Goal: Task Accomplishment & Management: Complete application form

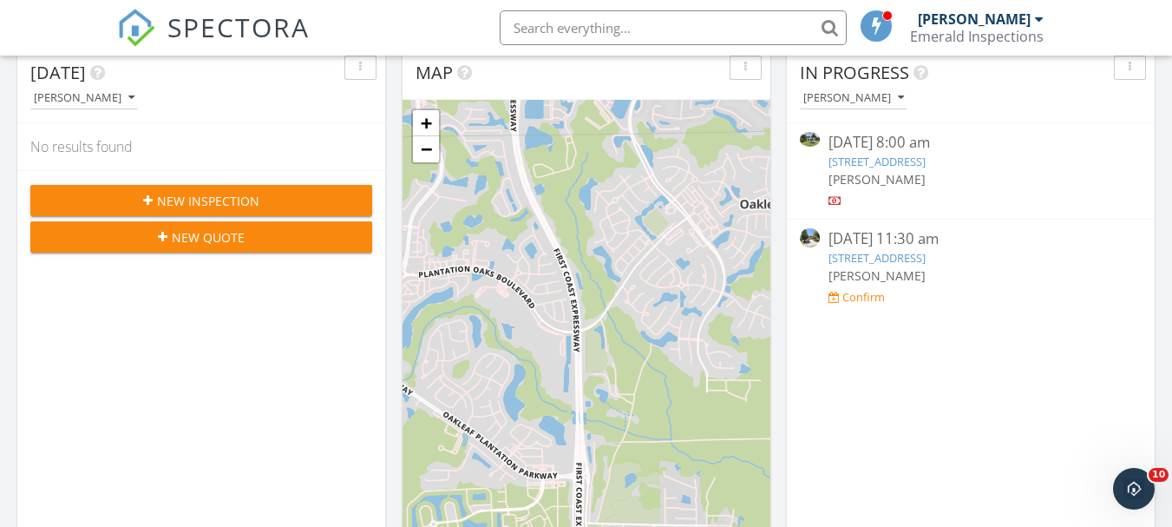
scroll to position [174, 0]
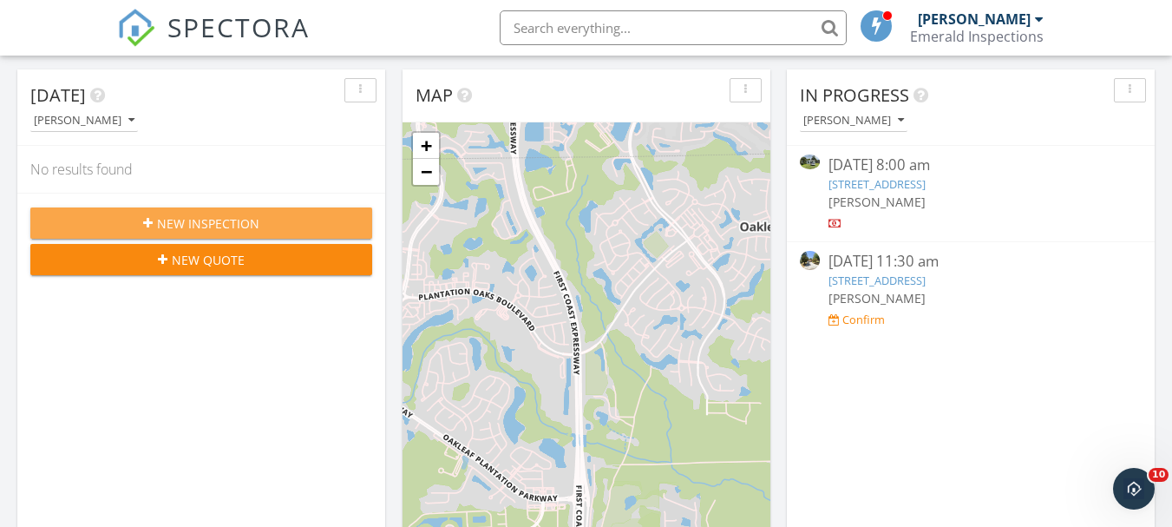
click at [281, 218] on div "New Inspection" at bounding box center [201, 223] width 314 height 18
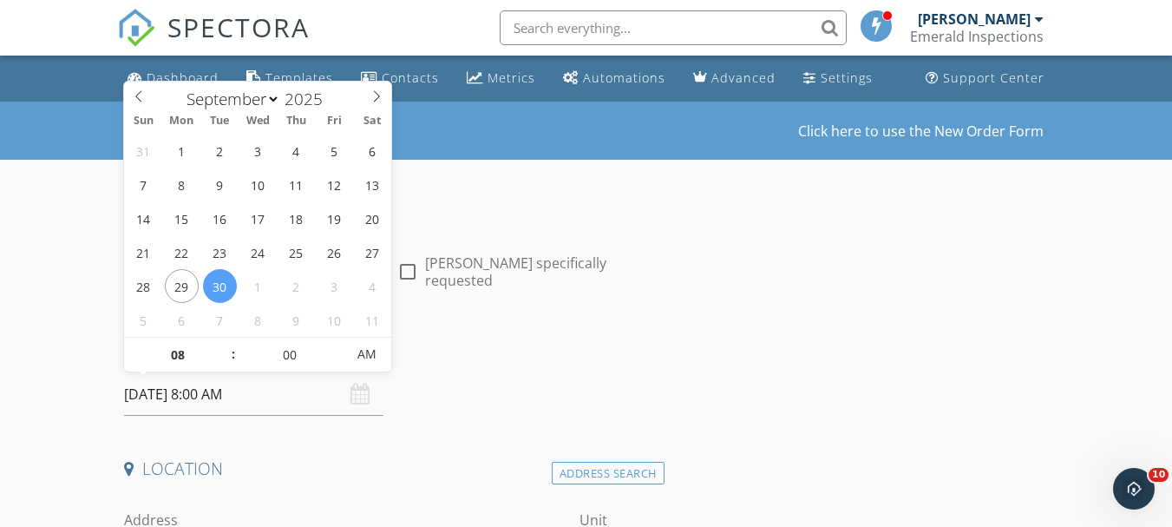
click at [153, 403] on input "[DATE] 8:00 AM" at bounding box center [253, 394] width 259 height 43
type input "[DATE] 8:00 AM"
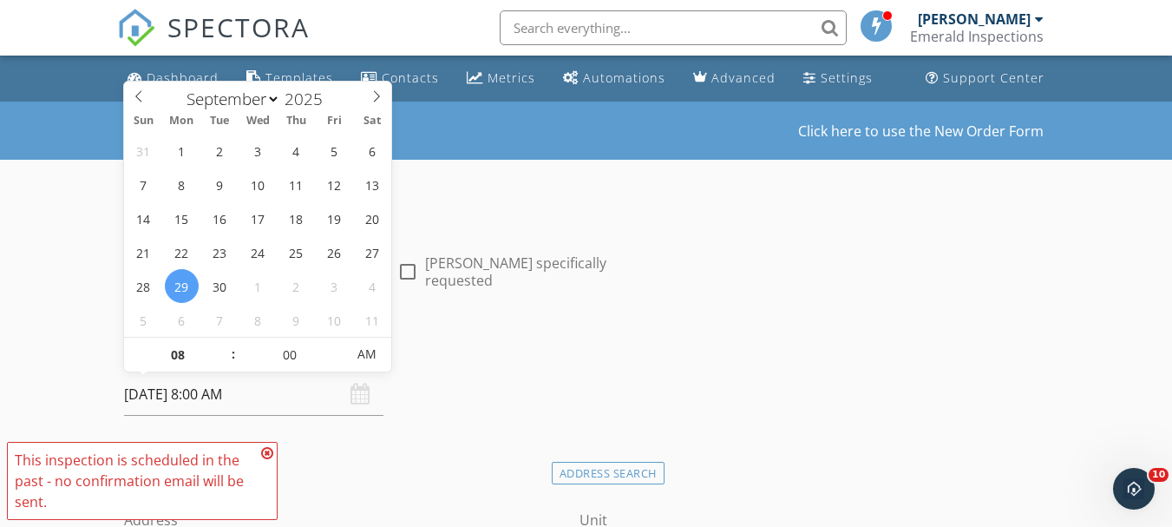
click at [423, 391] on div "Date/Time 09/29/2025 8:00 AM" at bounding box center [390, 376] width 547 height 77
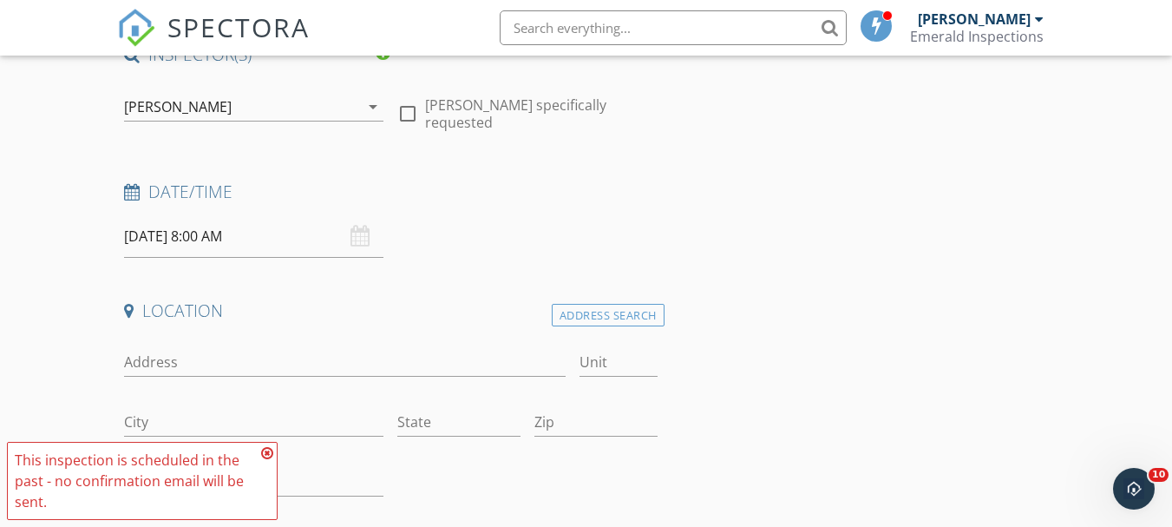
scroll to position [174, 0]
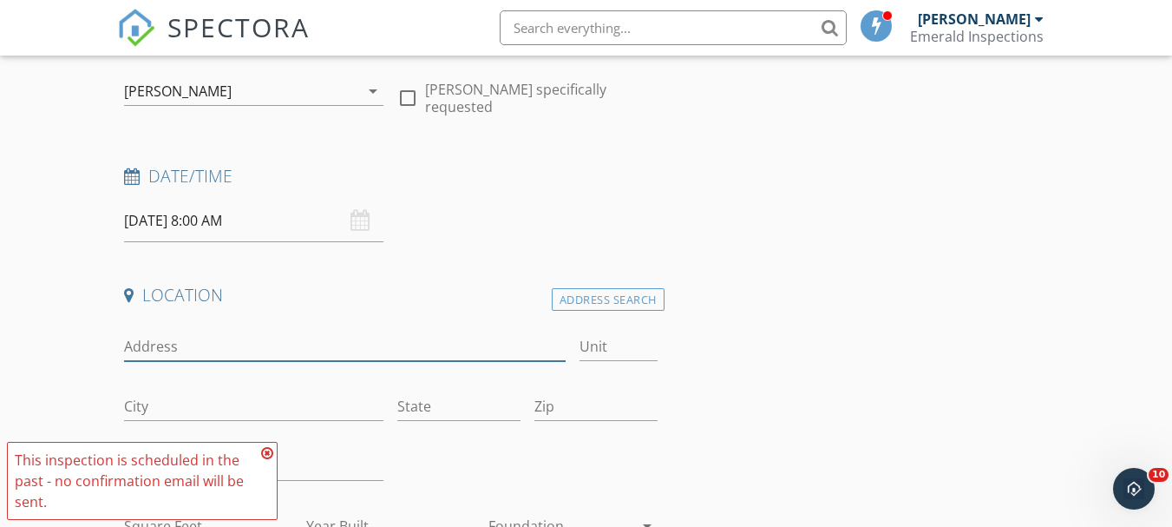
click at [231, 346] on input "Address" at bounding box center [345, 346] width 442 height 29
click at [628, 297] on div "Address Search" at bounding box center [608, 299] width 113 height 23
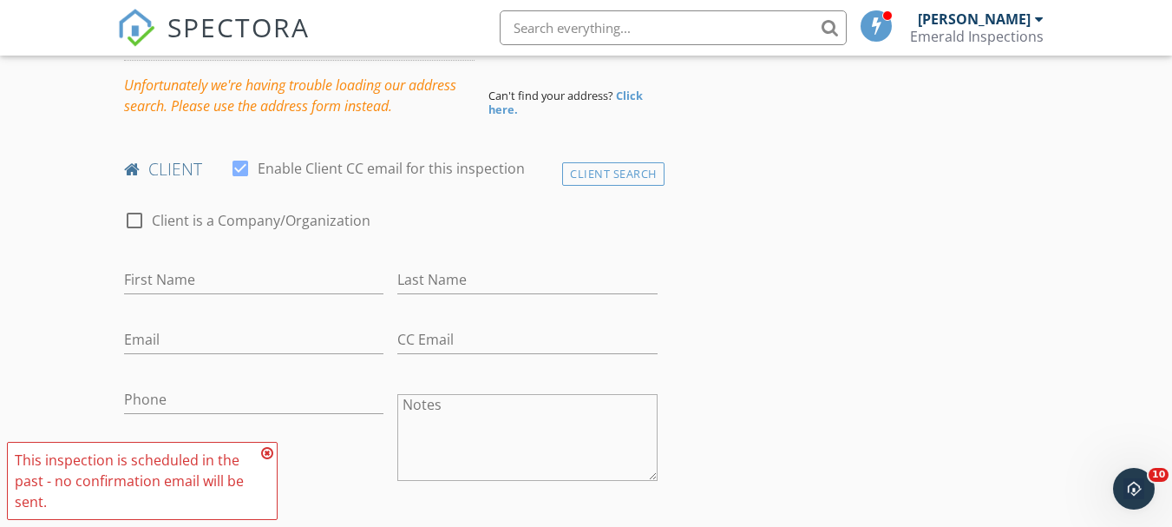
scroll to position [521, 0]
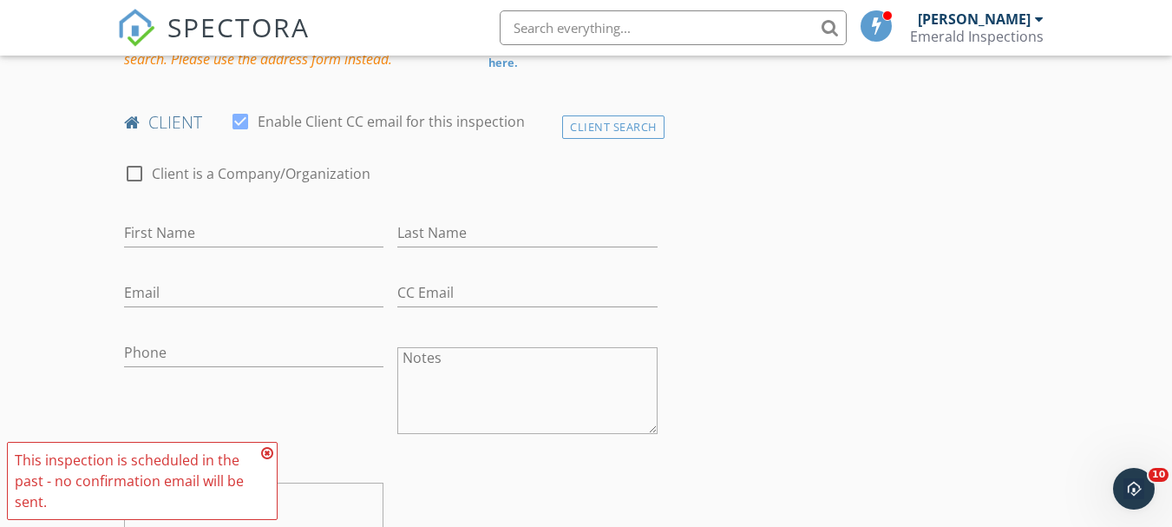
click at [272, 448] on icon at bounding box center [267, 453] width 12 height 14
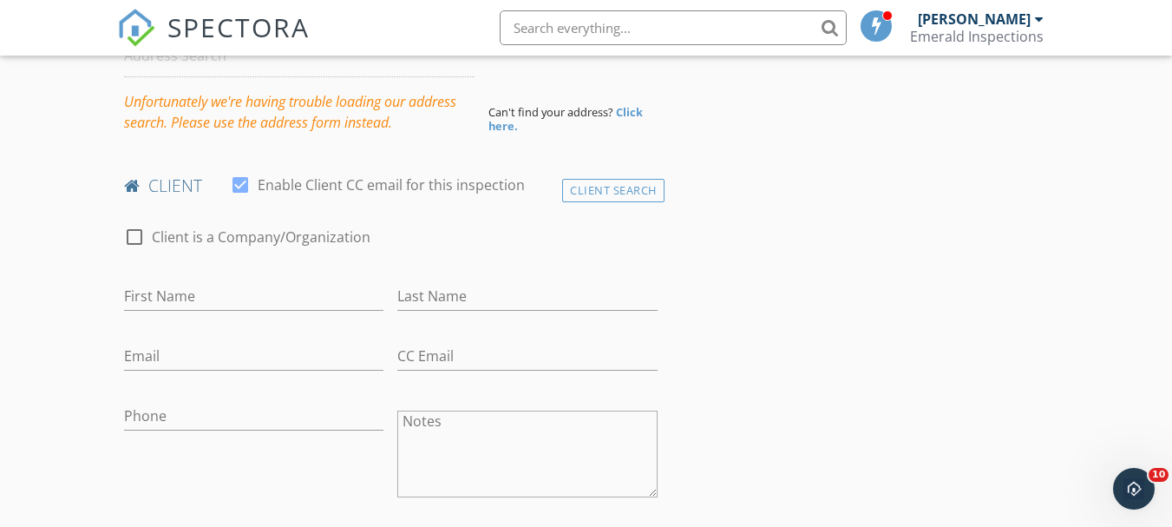
scroll to position [260, 0]
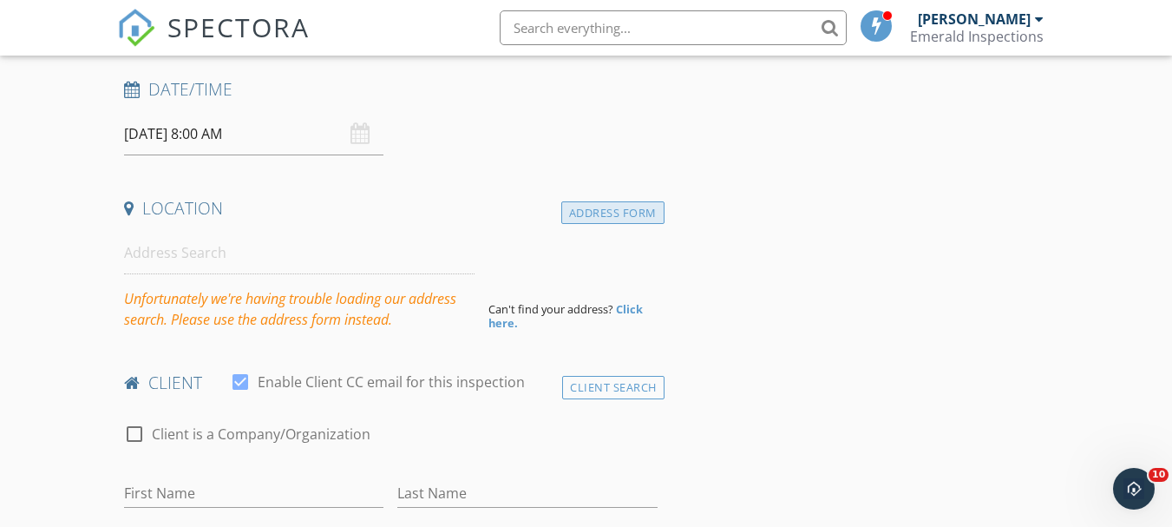
click at [613, 214] on div "Address Form" at bounding box center [612, 212] width 103 height 23
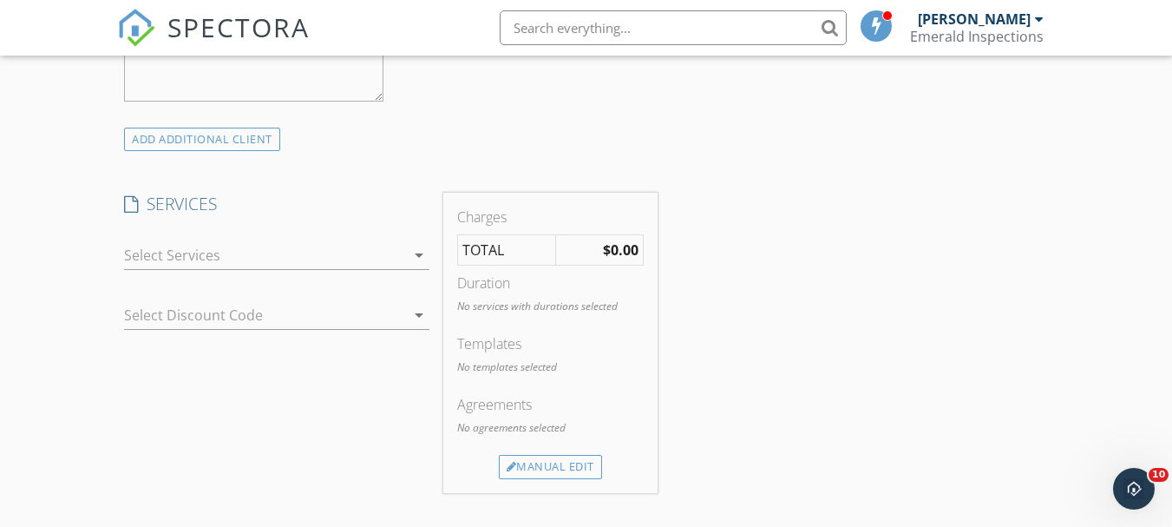
scroll to position [1128, 0]
click at [425, 266] on icon "arrow_drop_down" at bounding box center [419, 256] width 21 height 21
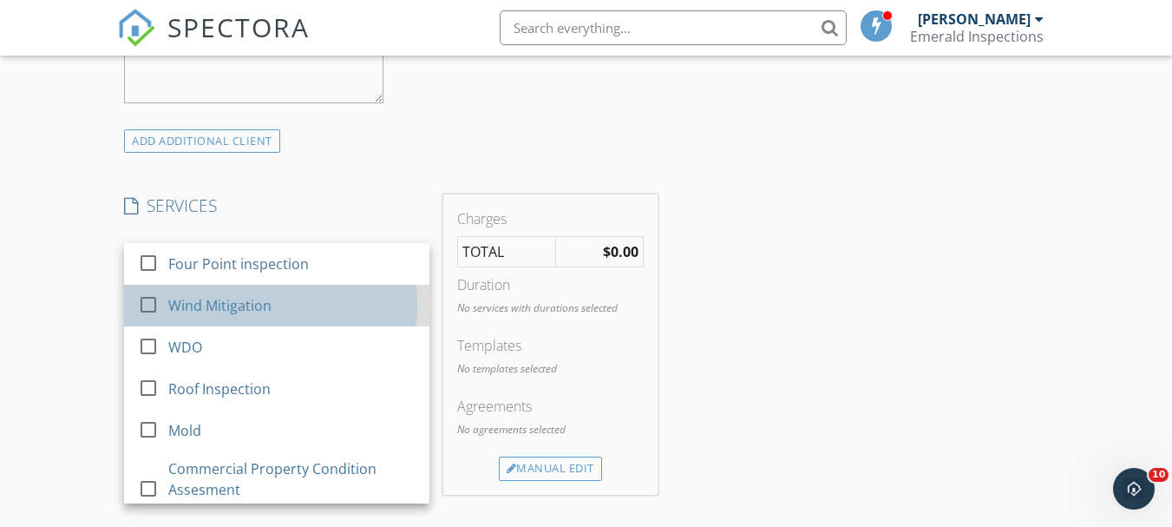
click at [363, 300] on div "Wind Mitigation" at bounding box center [291, 305] width 247 height 35
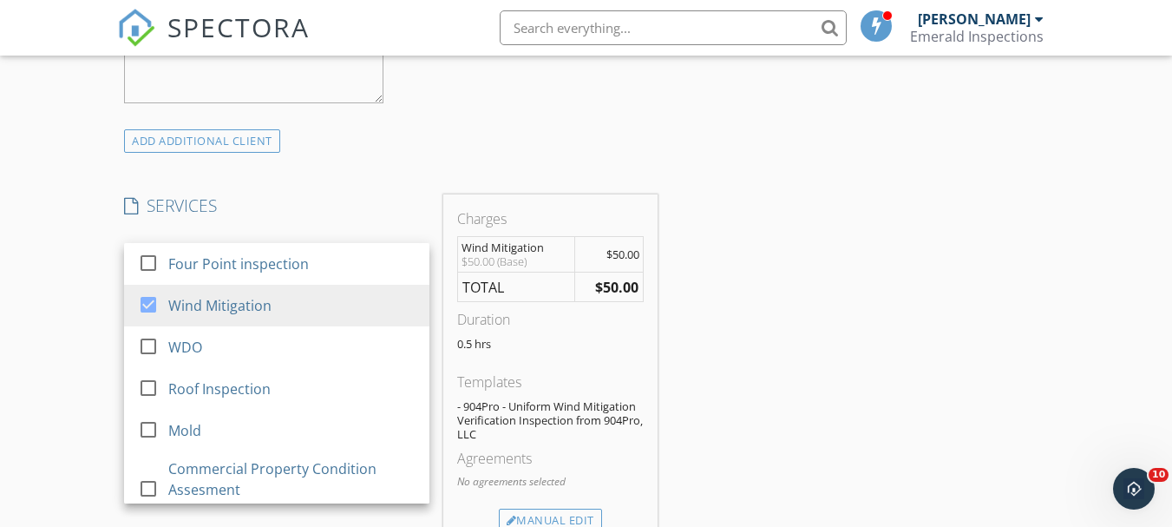
click at [876, 341] on div "INSPECTOR(S) check_box Michael Beasley PRIMARY Michael Beasley arrow_drop_down …" at bounding box center [586, 443] width 938 height 2740
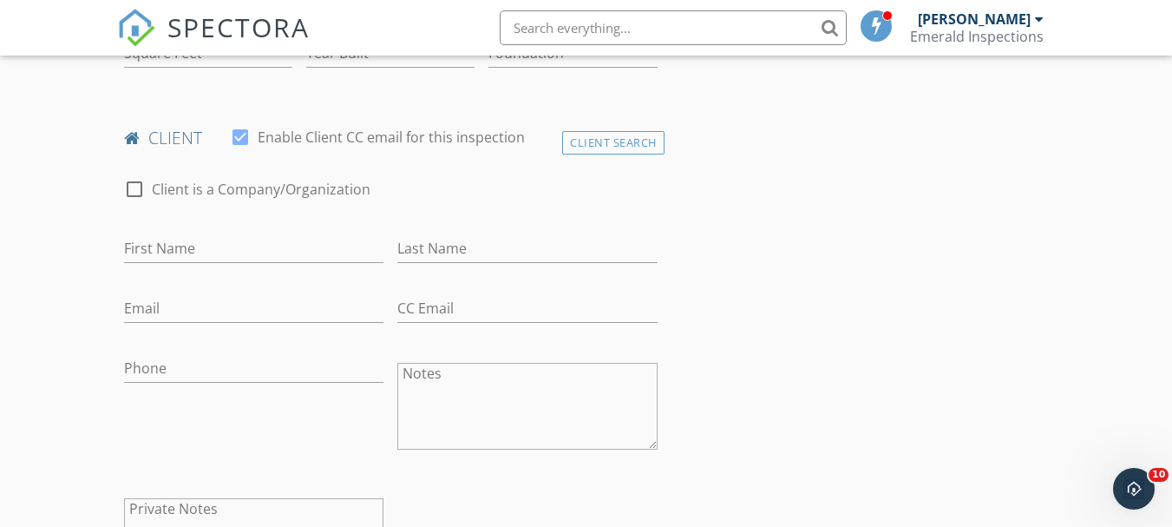
scroll to position [607, 0]
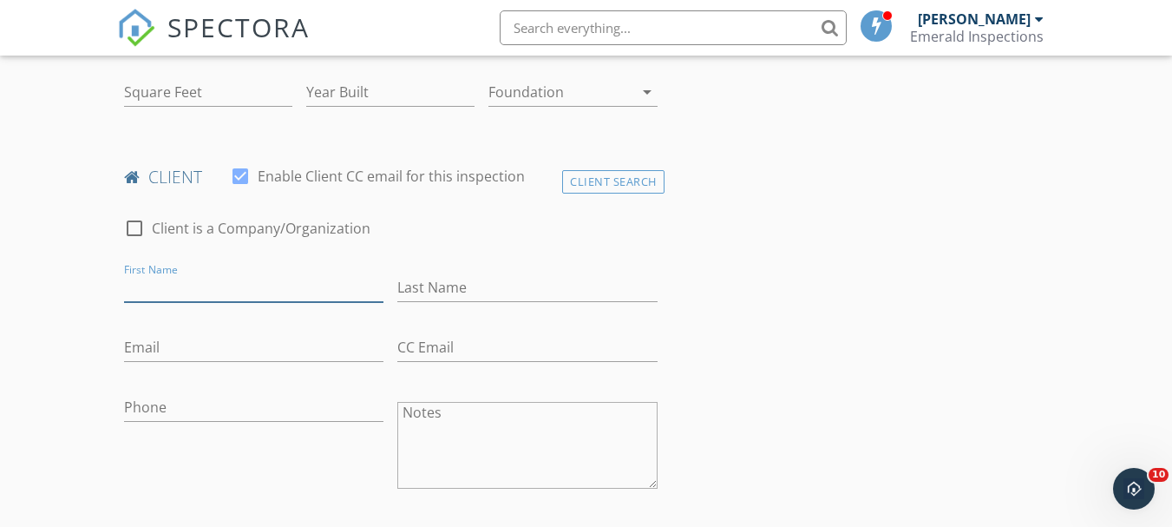
click at [251, 289] on input "First Name" at bounding box center [253, 287] width 259 height 29
type input "Donna"
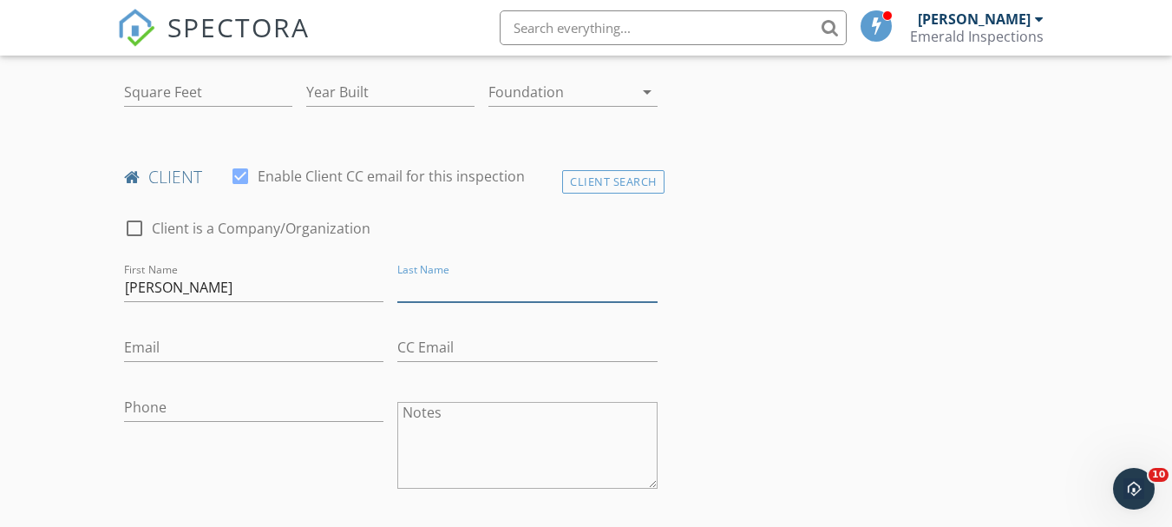
click at [443, 286] on input "Last Name" at bounding box center [526, 287] width 259 height 29
type input "Sapp"
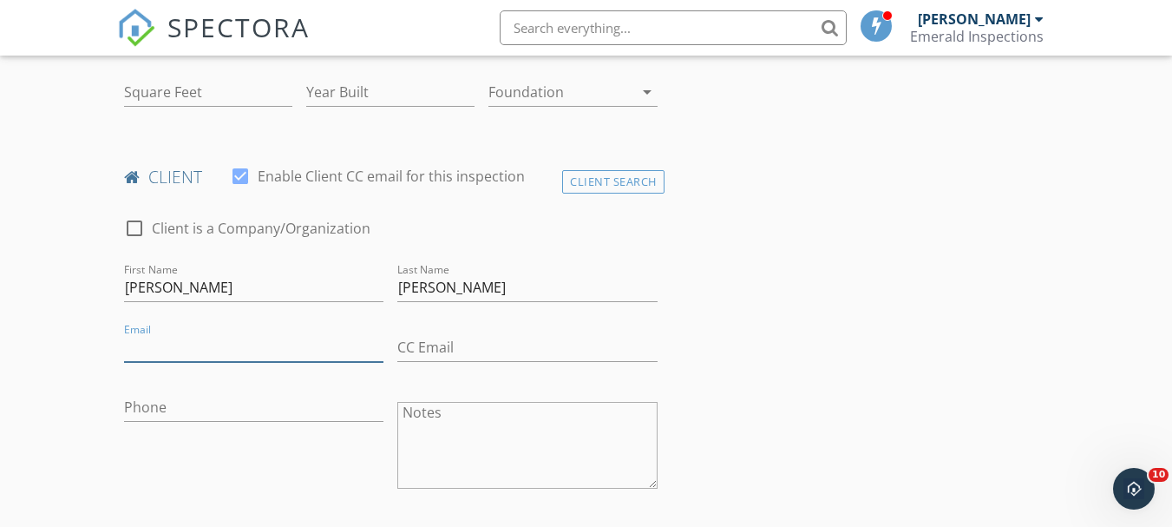
click at [217, 347] on input "Email" at bounding box center [253, 347] width 259 height 29
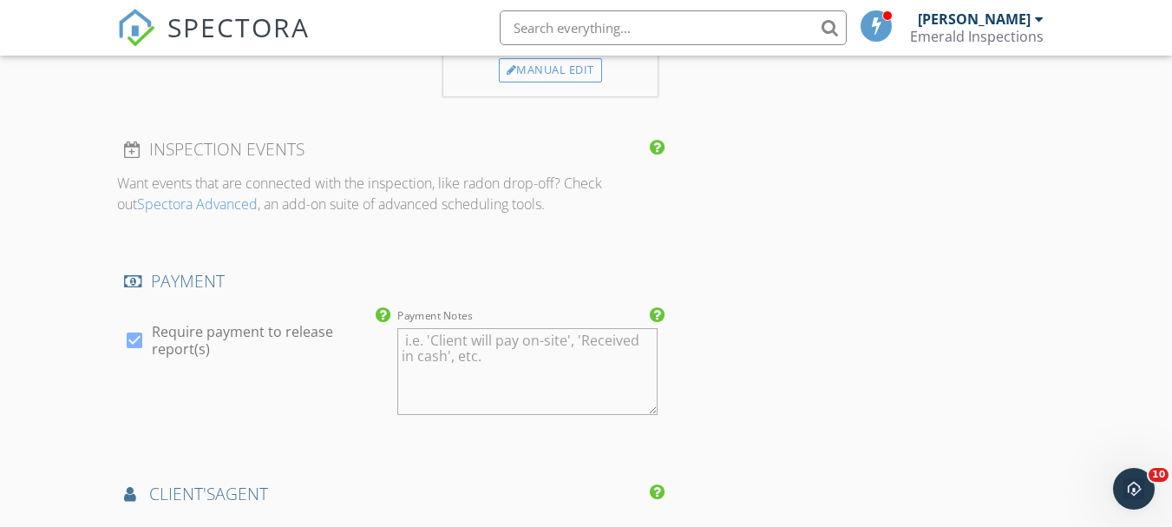
scroll to position [1736, 0]
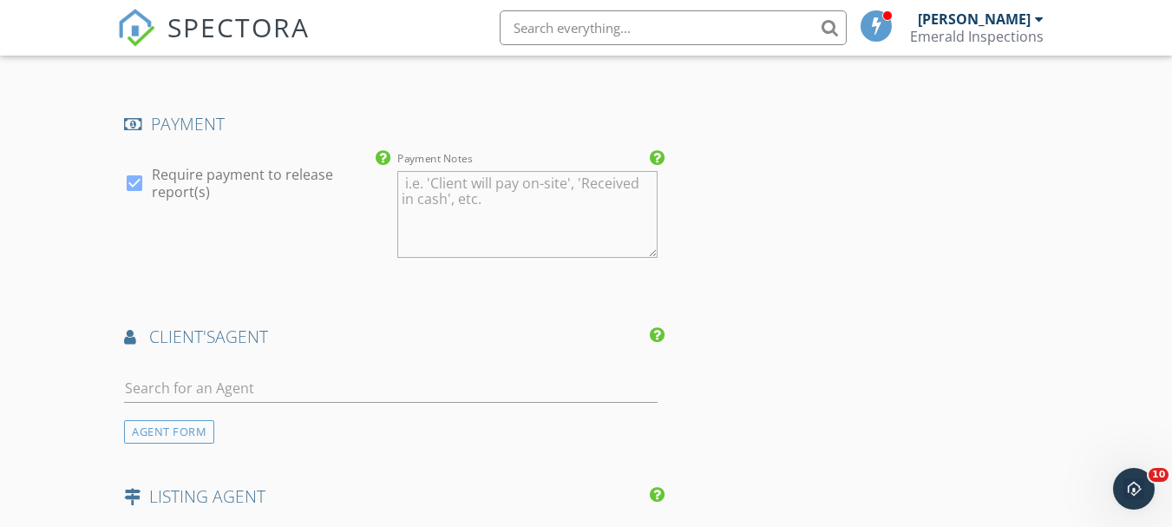
type input "tsapp904@gmail.com"
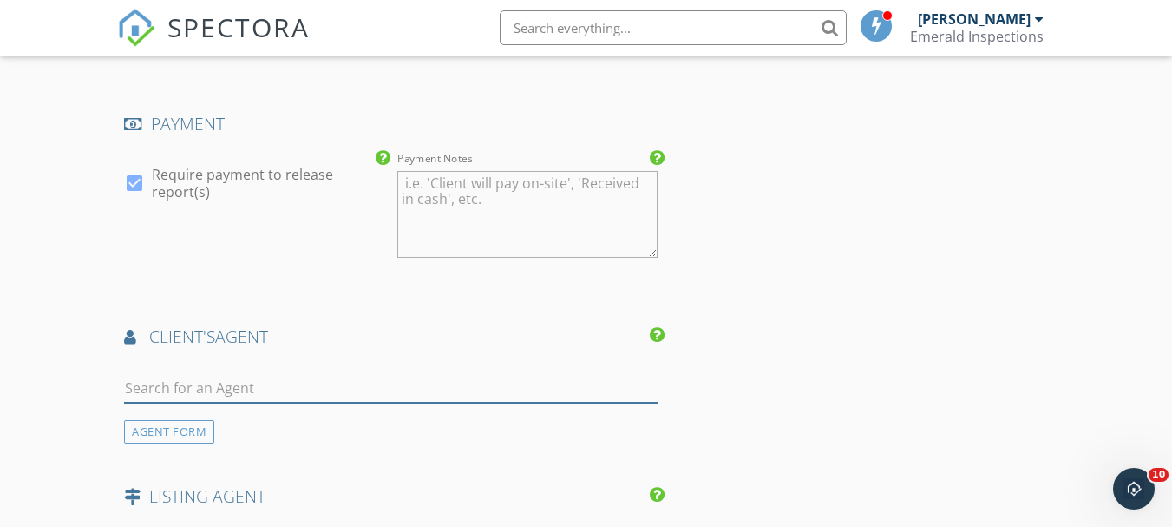
click at [285, 390] on input "text" at bounding box center [390, 388] width 533 height 29
type input "jonas"
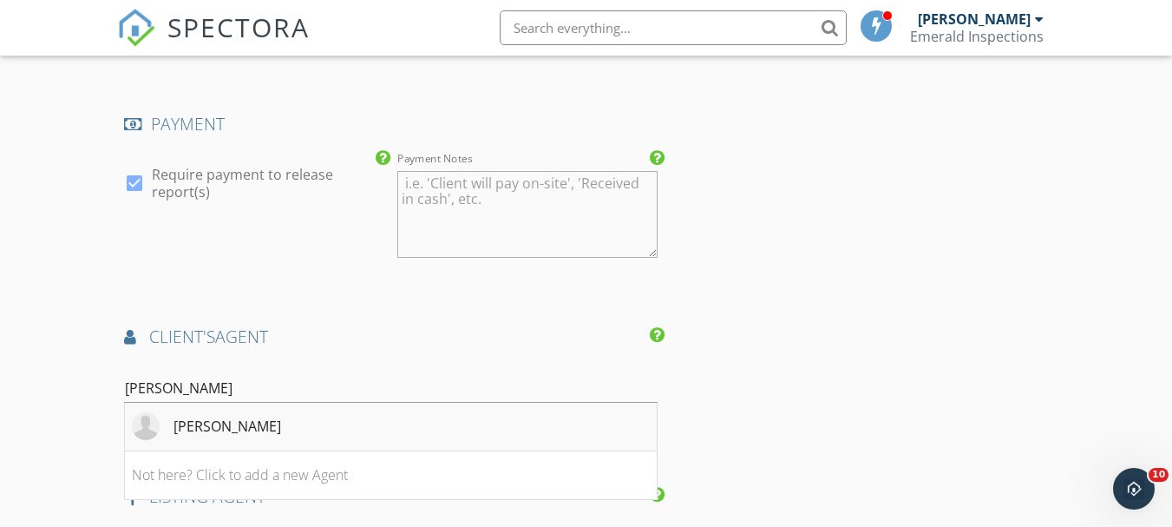
click at [177, 432] on div "Jonas Beaman" at bounding box center [228, 426] width 108 height 21
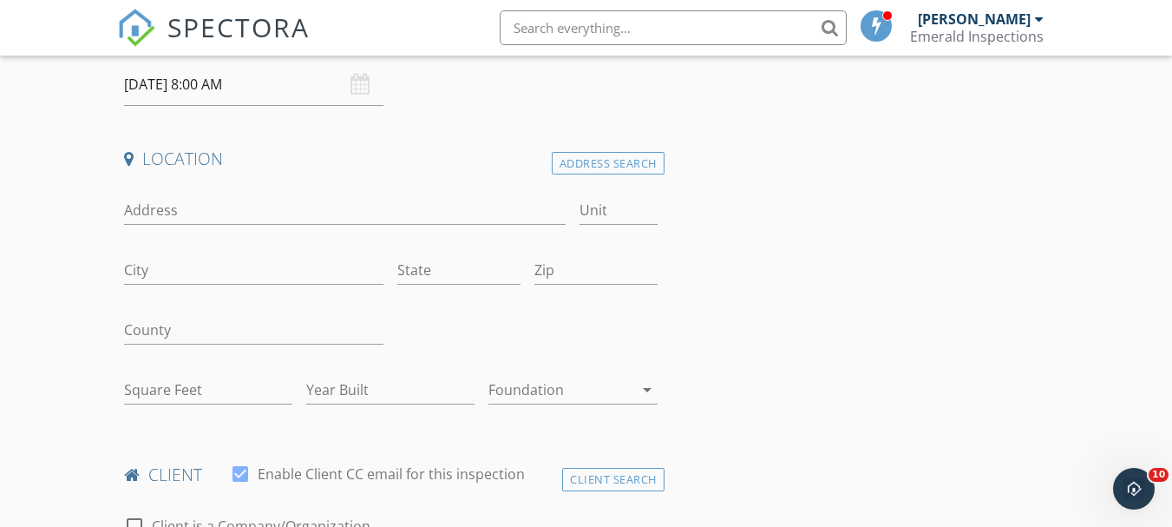
scroll to position [174, 0]
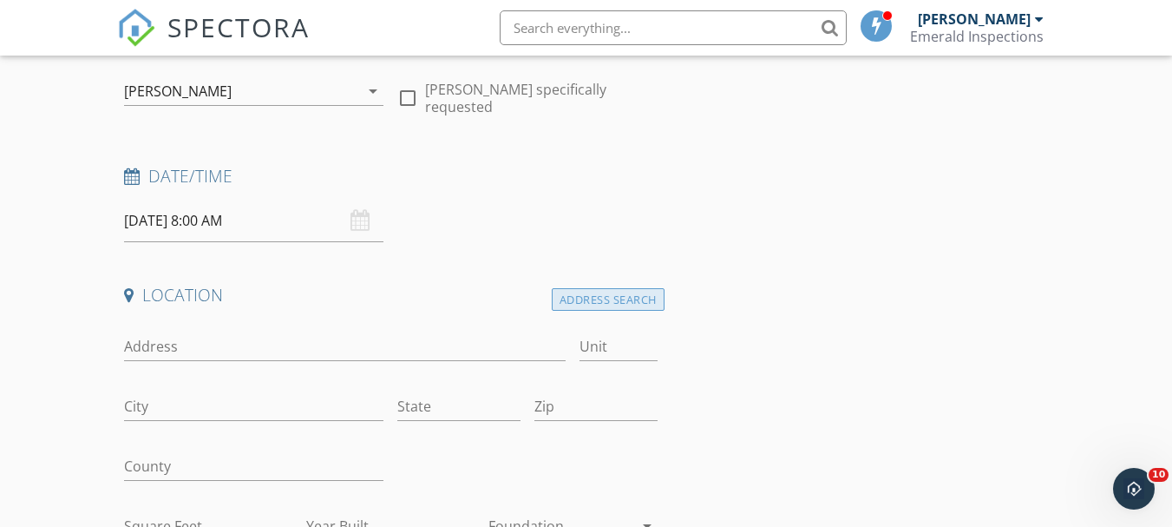
click at [659, 295] on div "Address Search" at bounding box center [608, 299] width 113 height 23
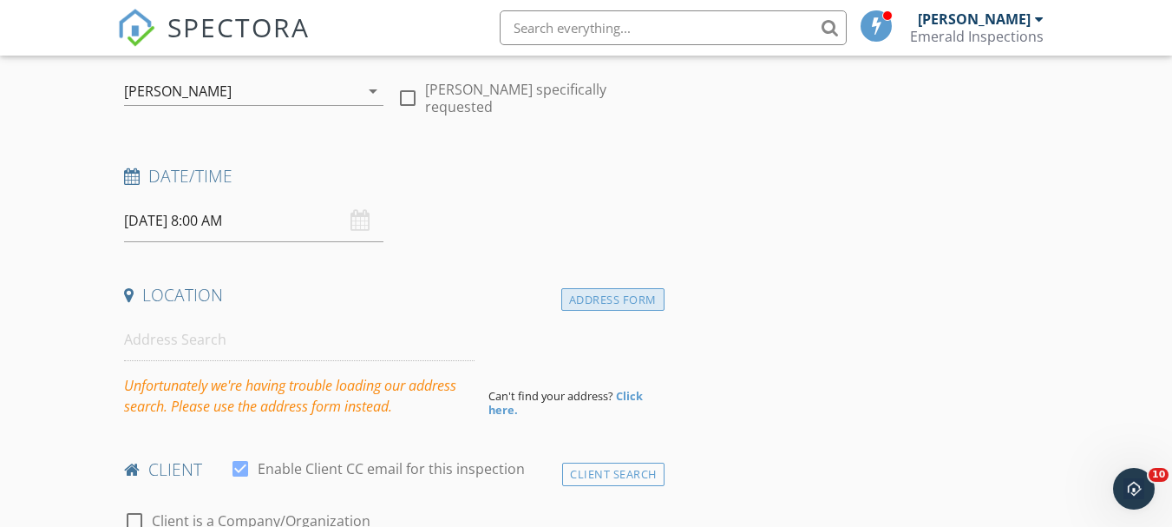
click at [659, 295] on div "Address Form" at bounding box center [612, 299] width 103 height 23
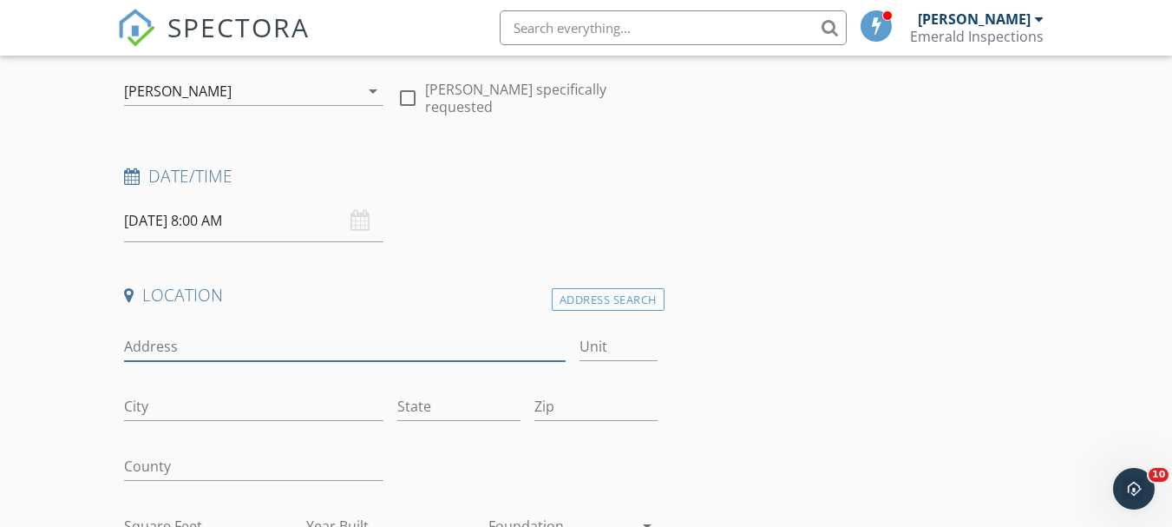
click at [297, 344] on input "Address" at bounding box center [345, 346] width 442 height 29
type input "848 Franklin St"
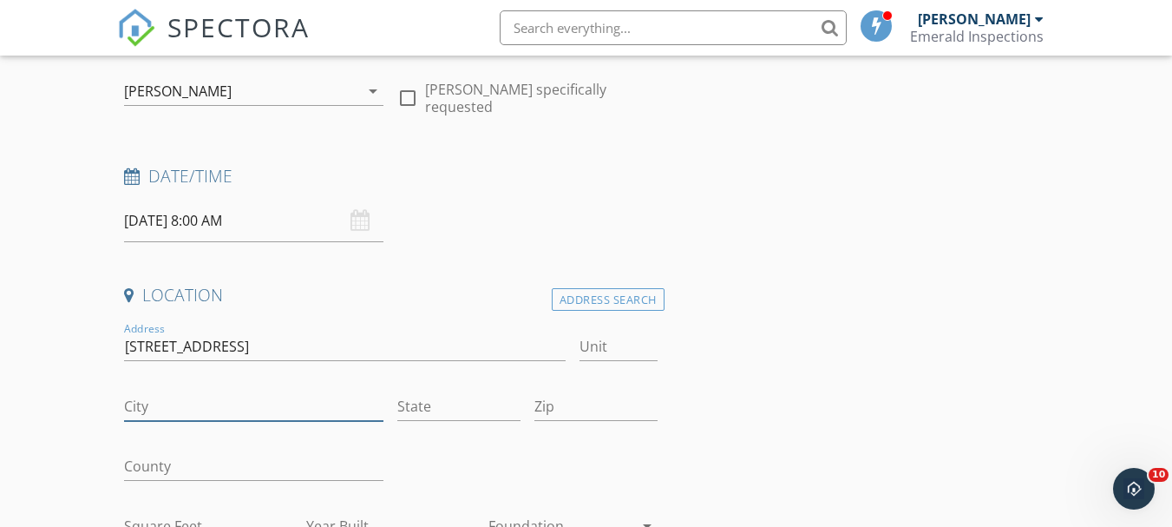
click at [226, 408] on input "City" at bounding box center [253, 406] width 259 height 29
type input "Jacksonville"
click at [425, 412] on input "State" at bounding box center [458, 406] width 123 height 29
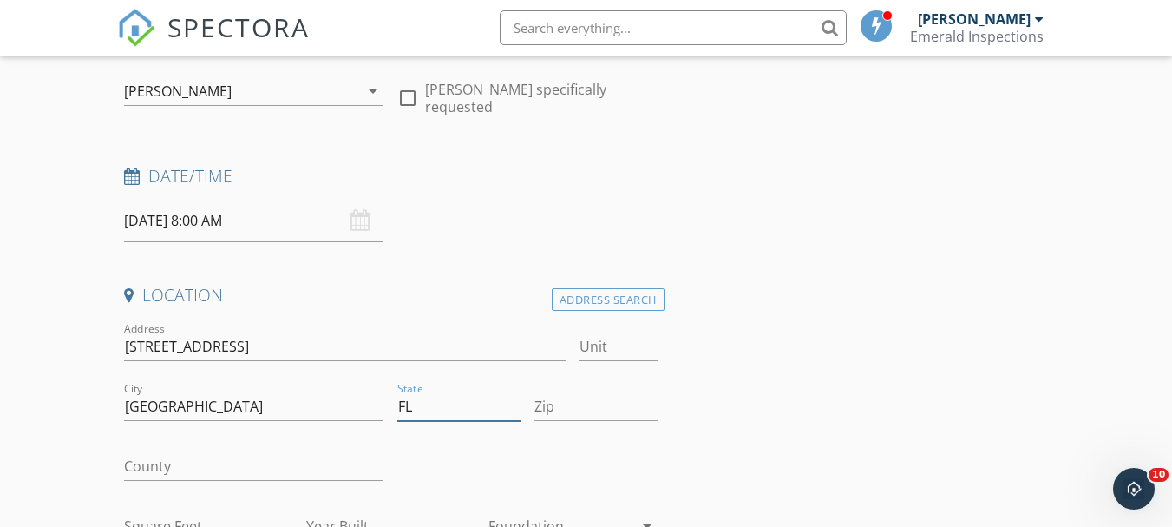
type input "FL"
click at [575, 412] on input "Zip" at bounding box center [596, 406] width 123 height 29
type input "3220"
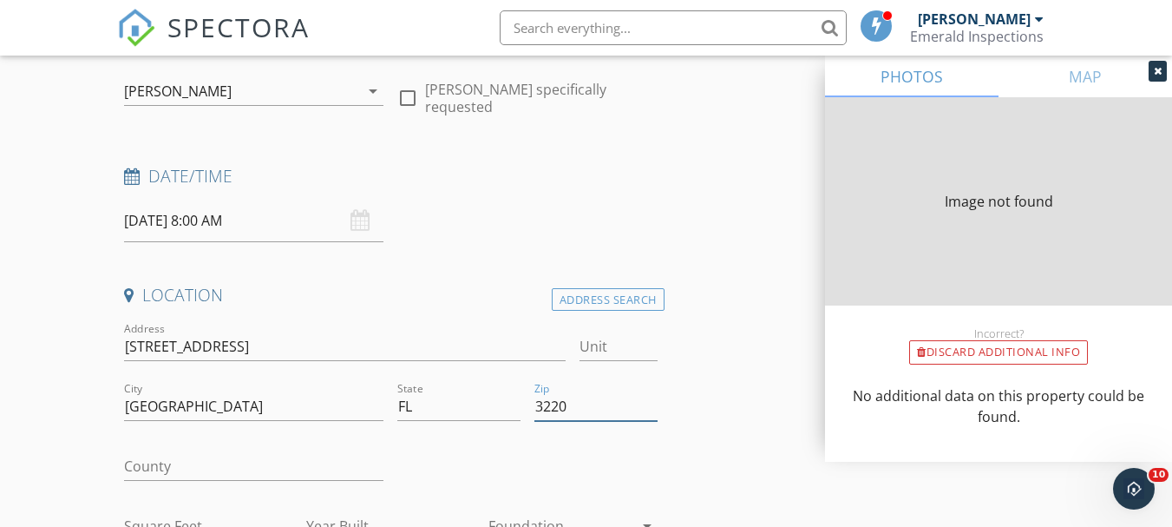
type input "1142"
type input "1994"
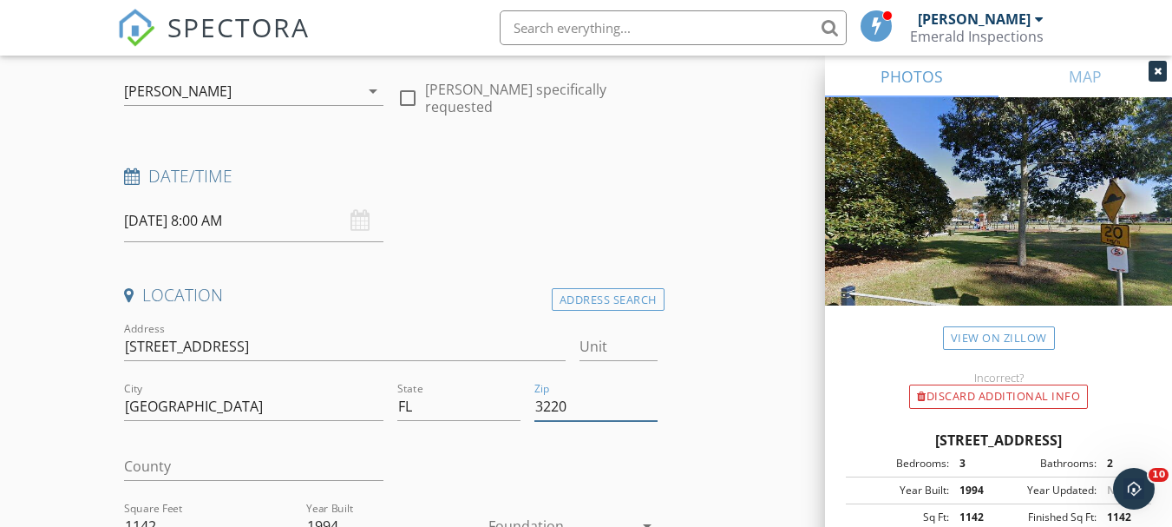
type input "32206"
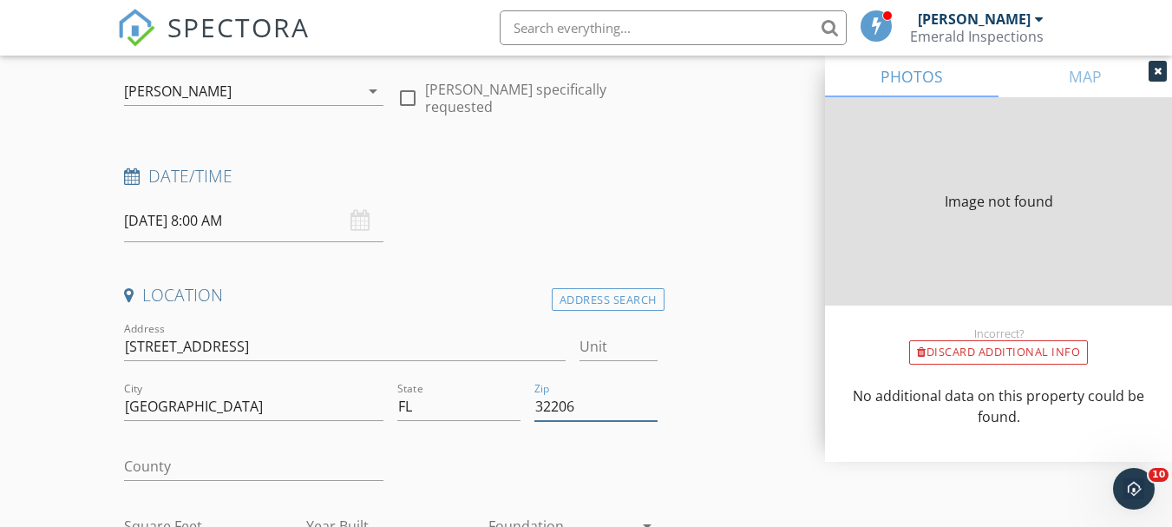
type input "1142"
type input "1994"
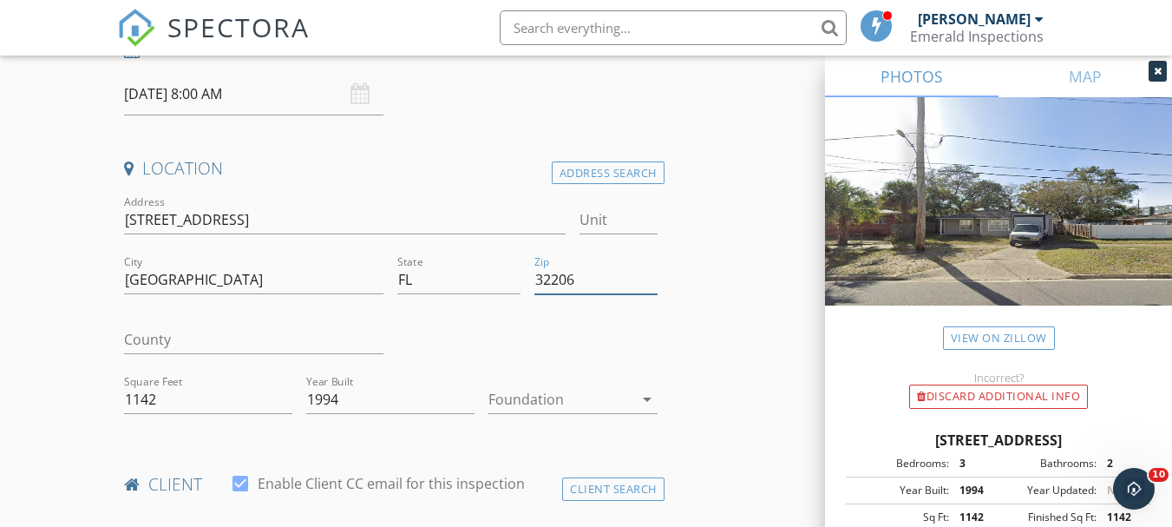
scroll to position [347, 0]
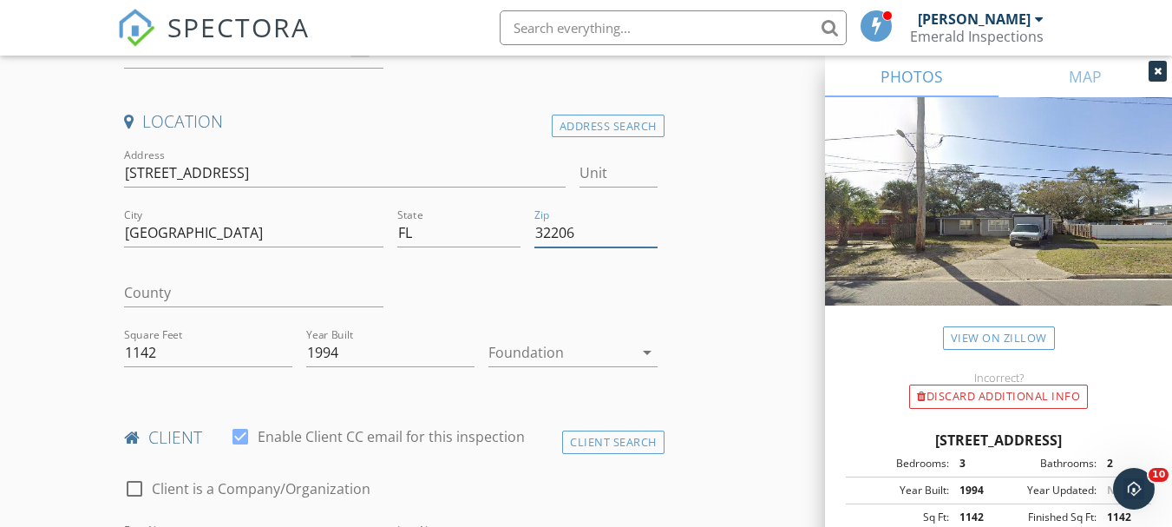
type input "32206"
click at [181, 288] on input "County" at bounding box center [253, 293] width 259 height 29
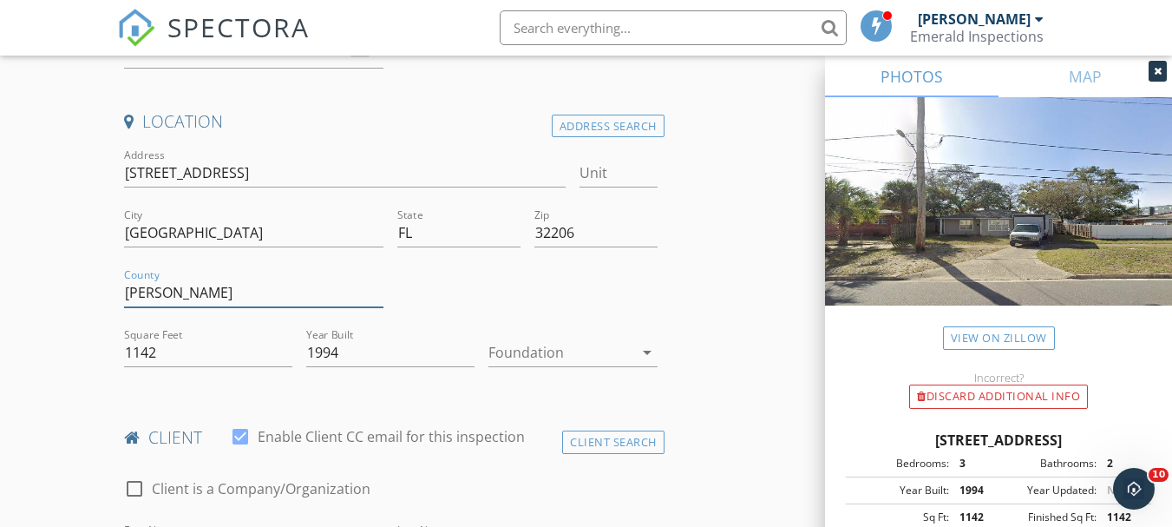
type input "Duval"
click at [654, 353] on icon "arrow_drop_down" at bounding box center [647, 352] width 21 height 21
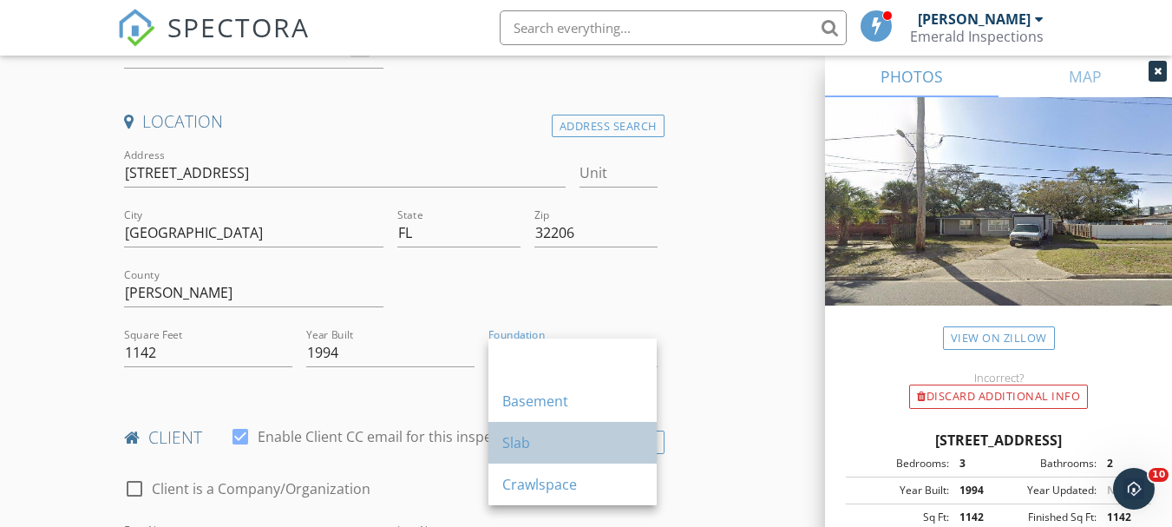
click at [595, 438] on div "Slab" at bounding box center [572, 442] width 141 height 21
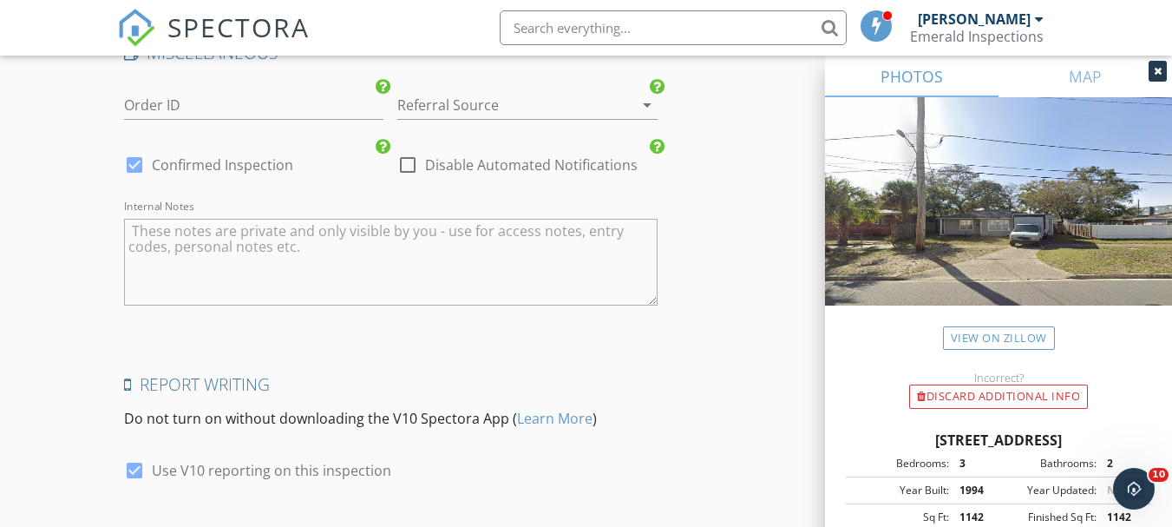
scroll to position [2852, 0]
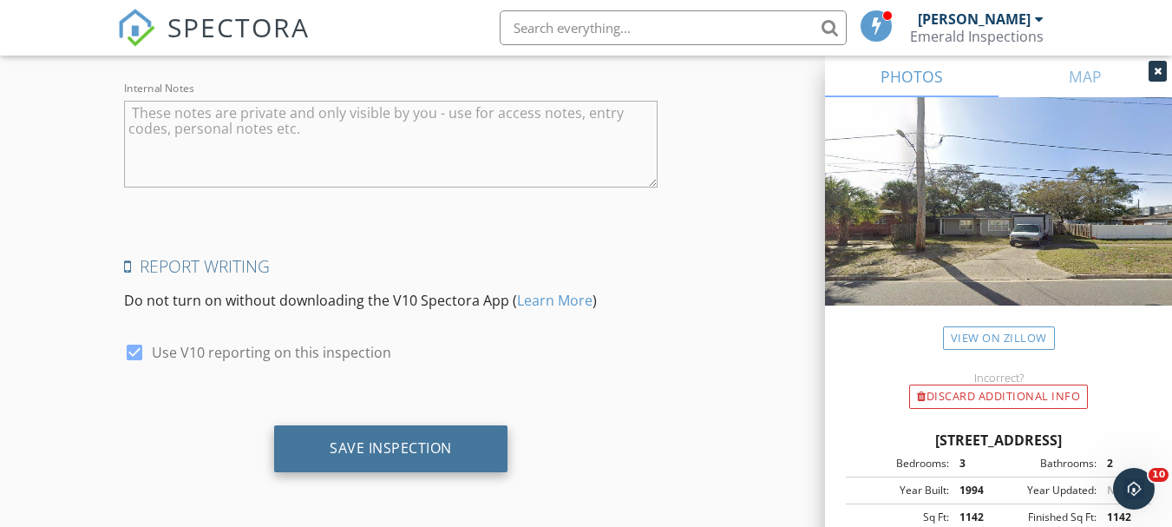
click at [430, 433] on div "Save Inspection" at bounding box center [390, 448] width 233 height 47
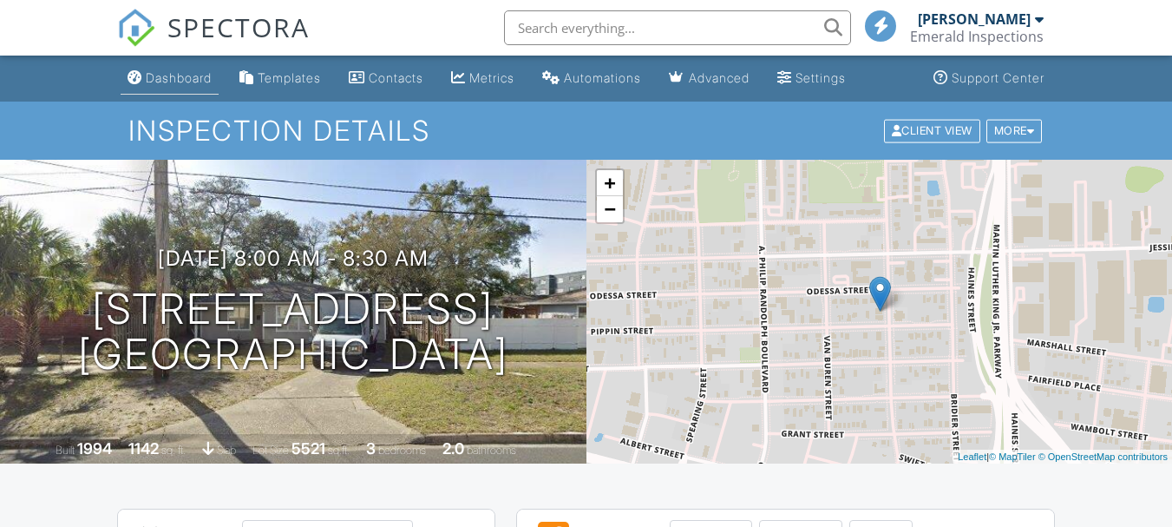
click at [171, 84] on div "Dashboard" at bounding box center [179, 77] width 66 height 15
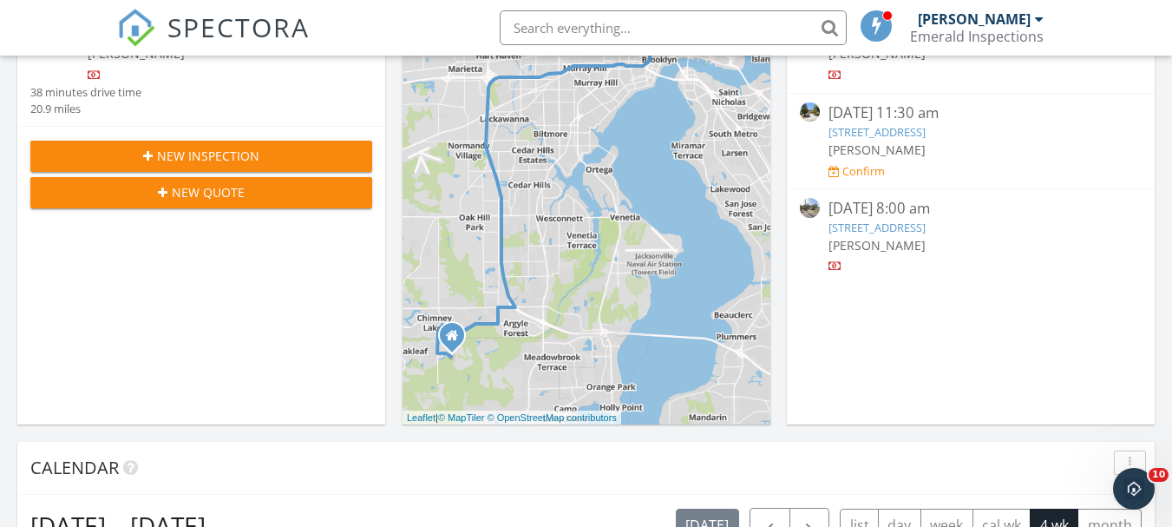
scroll to position [260, 0]
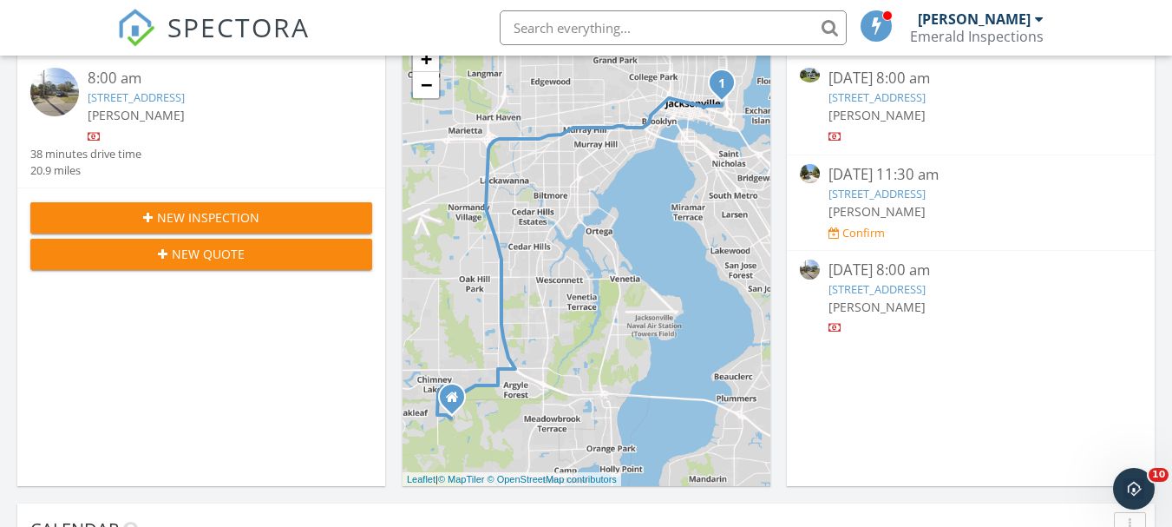
click at [203, 213] on span "New Inspection" at bounding box center [208, 217] width 102 height 18
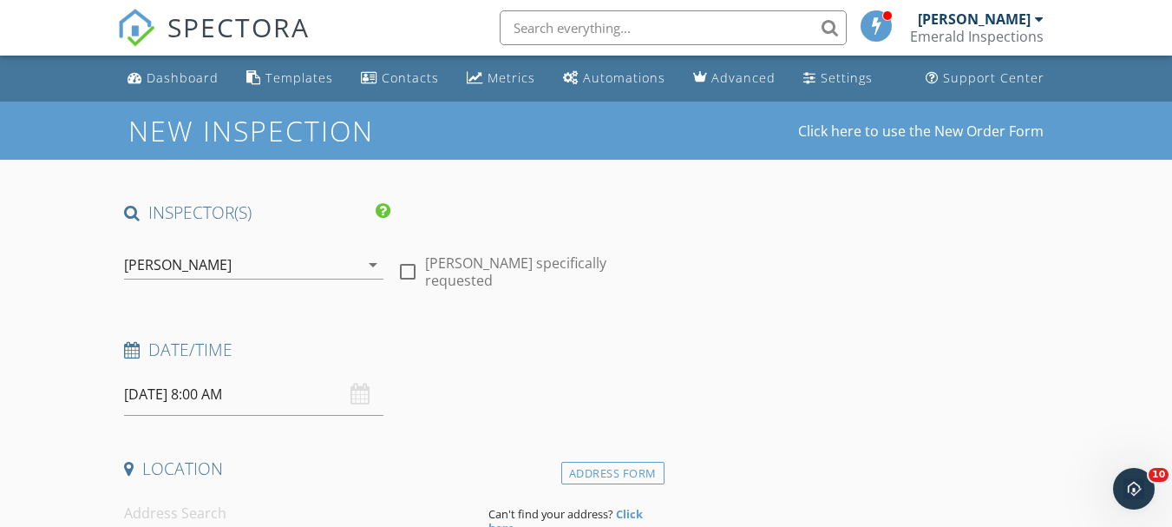
click at [183, 405] on input "[DATE] 8:00 AM" at bounding box center [253, 394] width 259 height 43
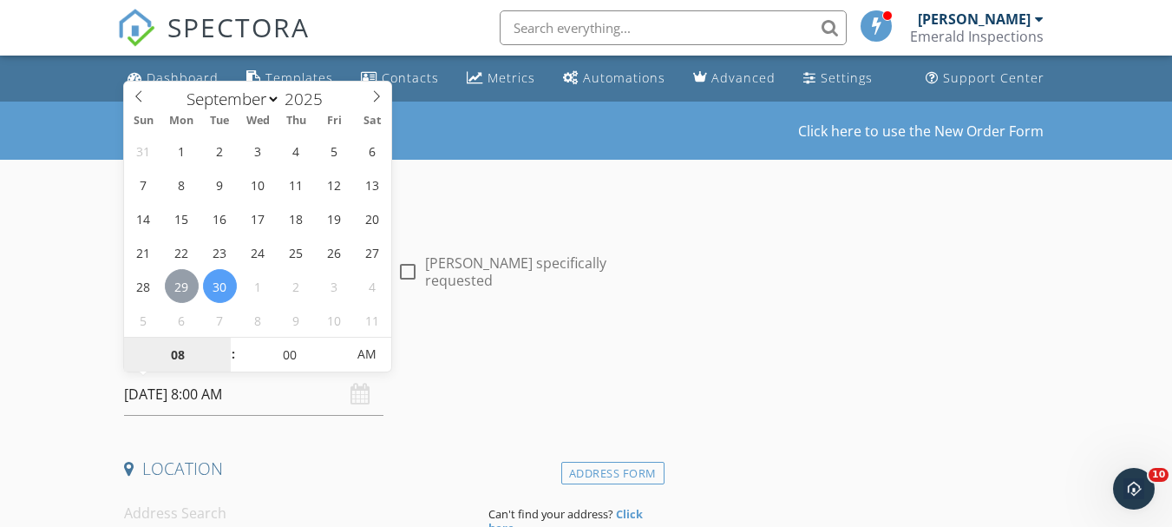
type input "09/29/2025 8:00 AM"
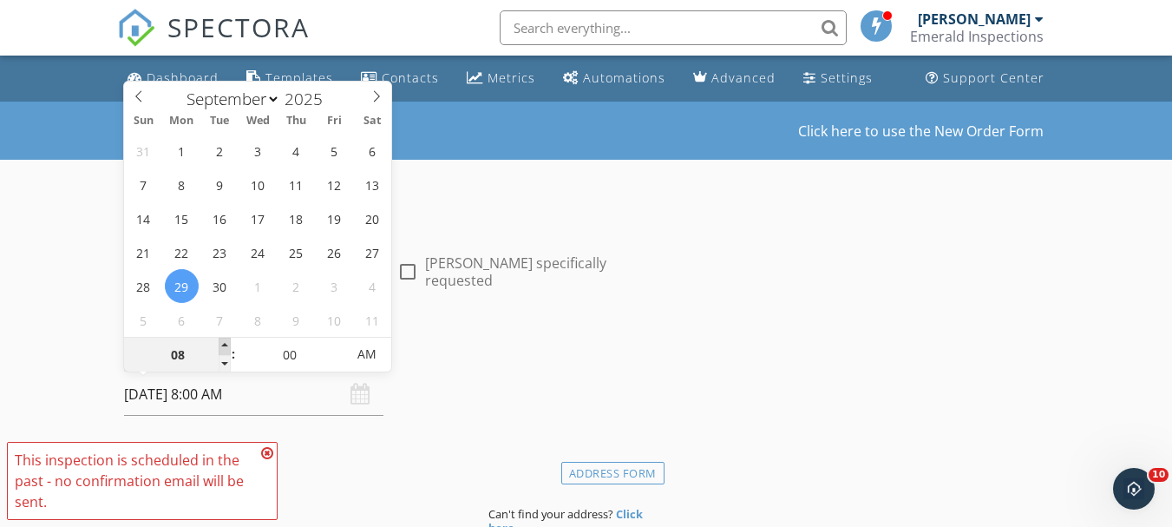
type input "09"
type input "09/29/2025 9:00 AM"
click at [227, 346] on span at bounding box center [225, 346] width 12 height 17
type input "10"
type input "[DATE] 10:00 AM"
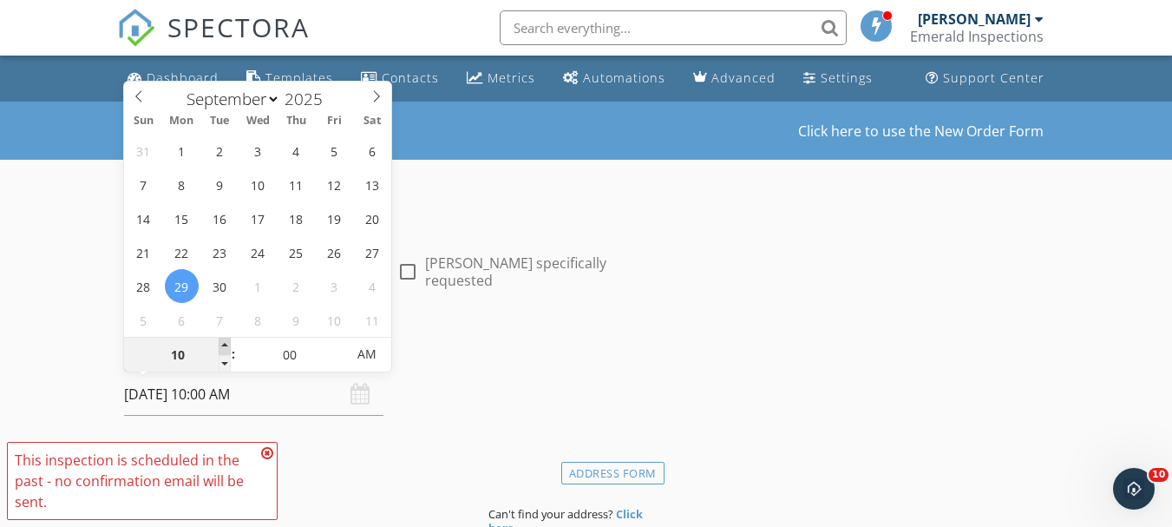
click at [227, 346] on span at bounding box center [225, 346] width 12 height 17
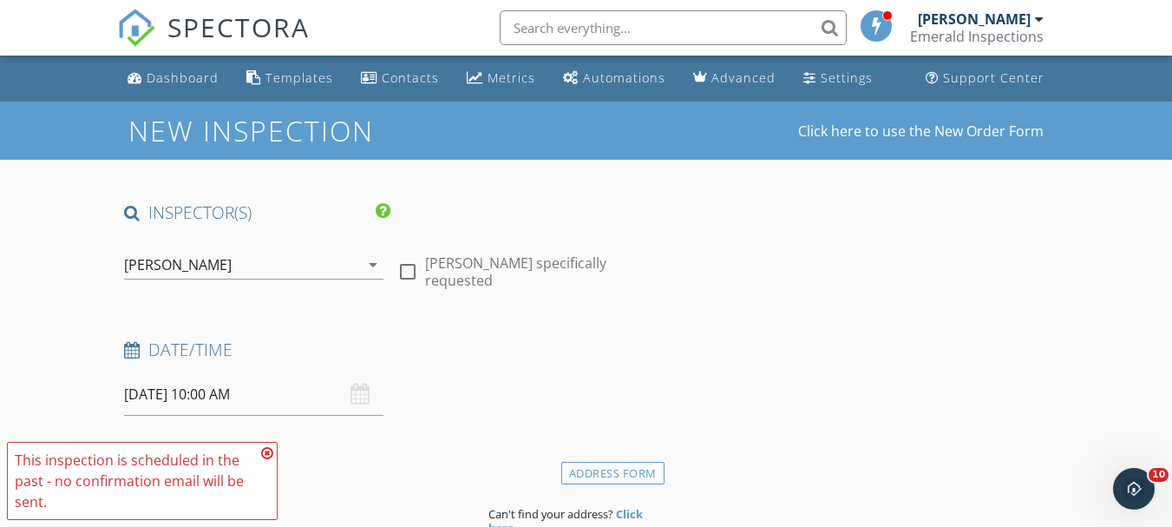
click at [453, 371] on div "Date/Time" at bounding box center [390, 355] width 547 height 35
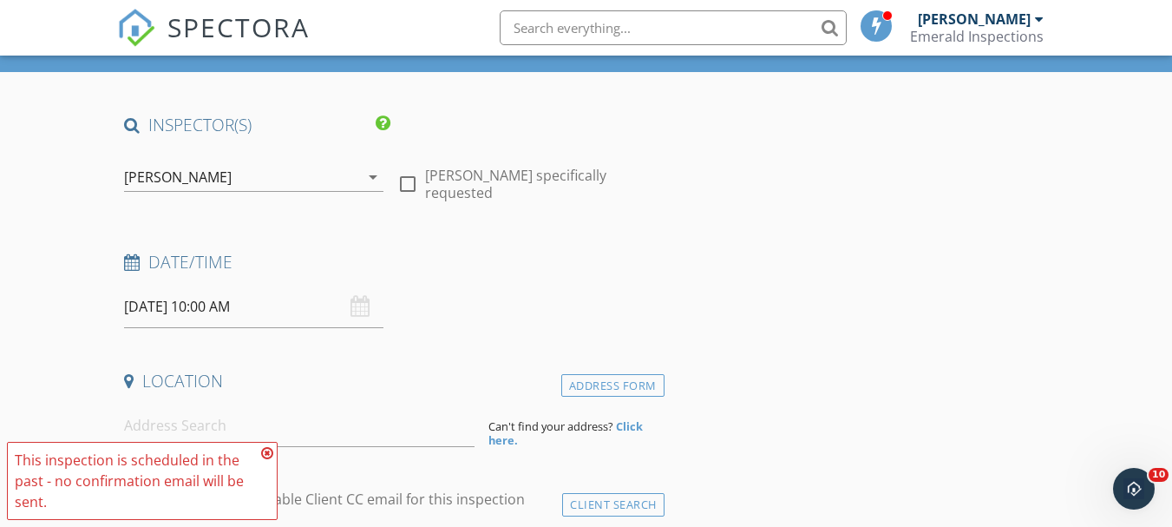
scroll to position [347, 0]
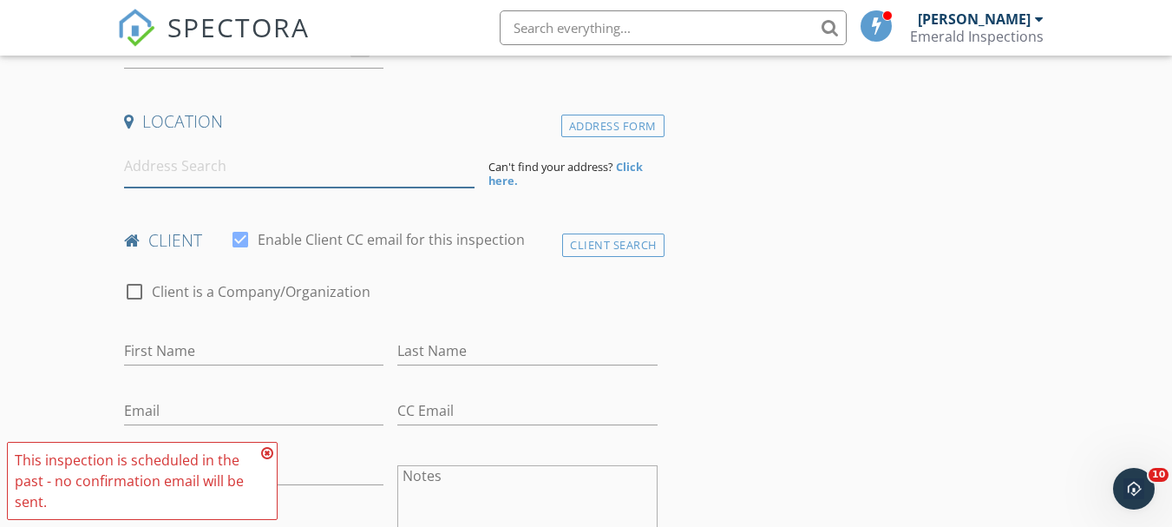
click at [310, 171] on input at bounding box center [299, 166] width 351 height 43
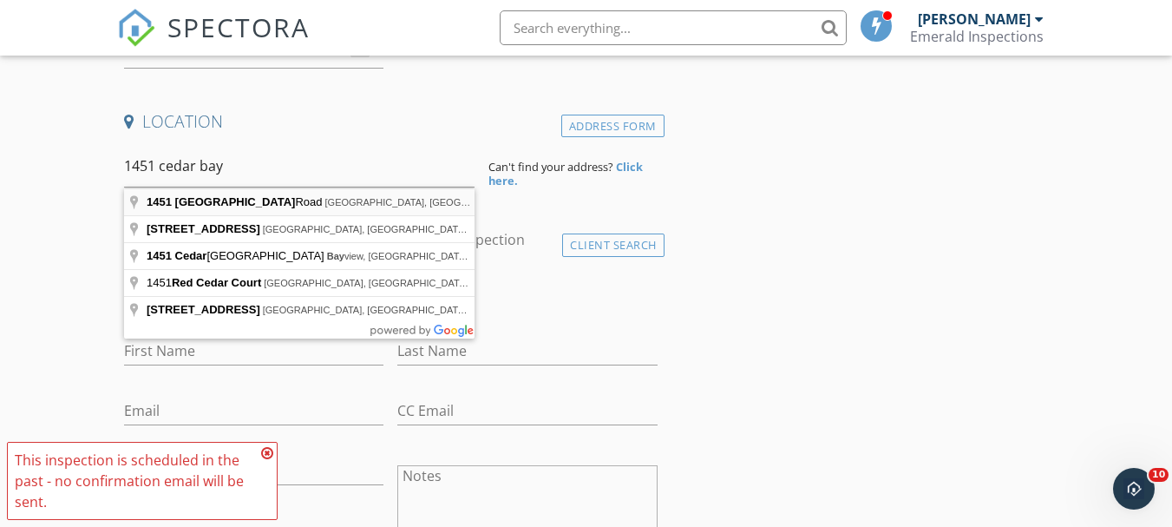
type input "1451 Cedar Bay Road, Jacksonville, FL, USA"
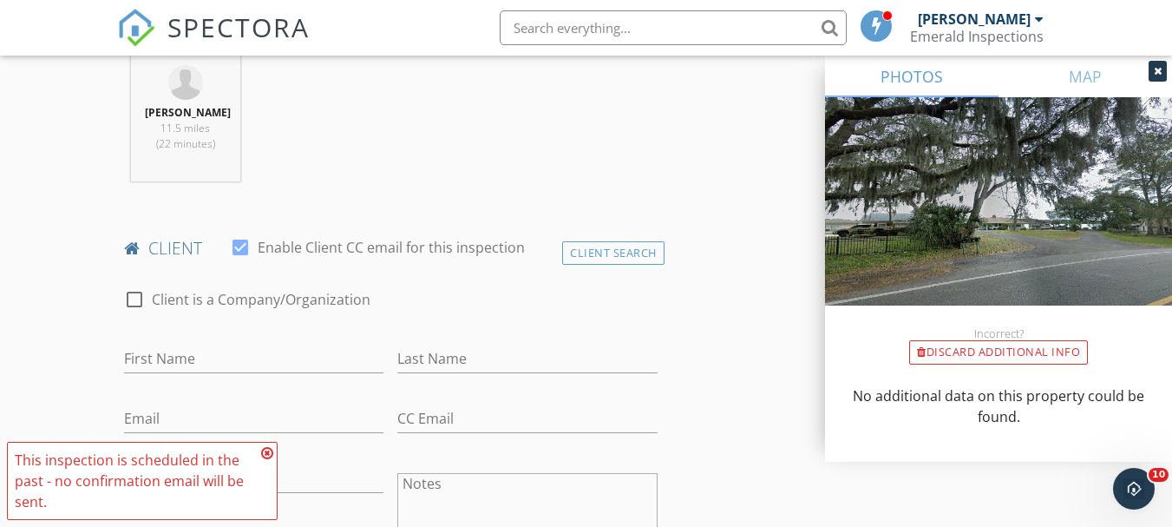
scroll to position [781, 0]
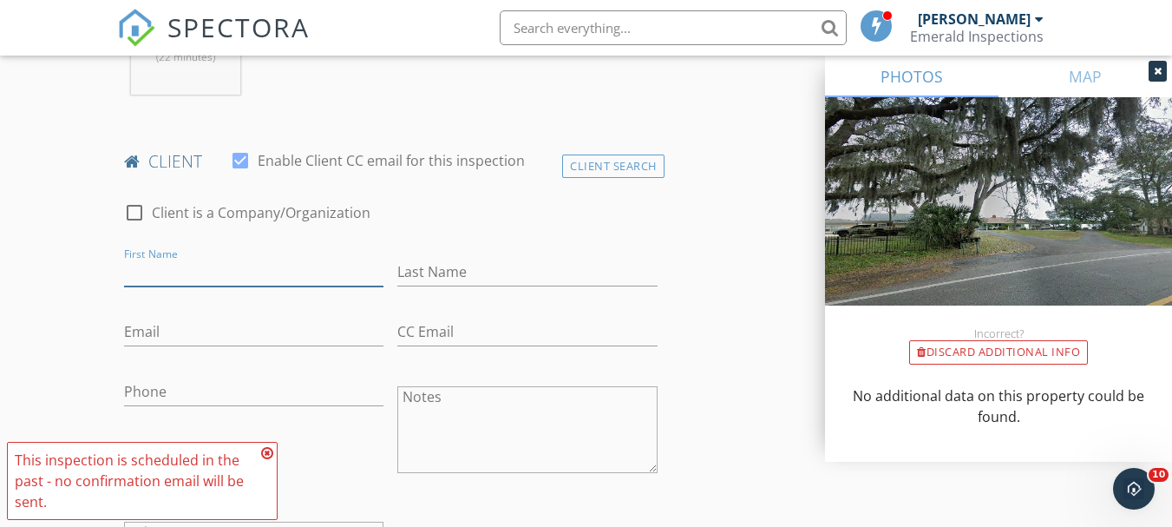
click at [253, 280] on input "First Name" at bounding box center [253, 272] width 259 height 29
type input "Bill"
click at [514, 283] on input "Last Name" at bounding box center [526, 272] width 259 height 29
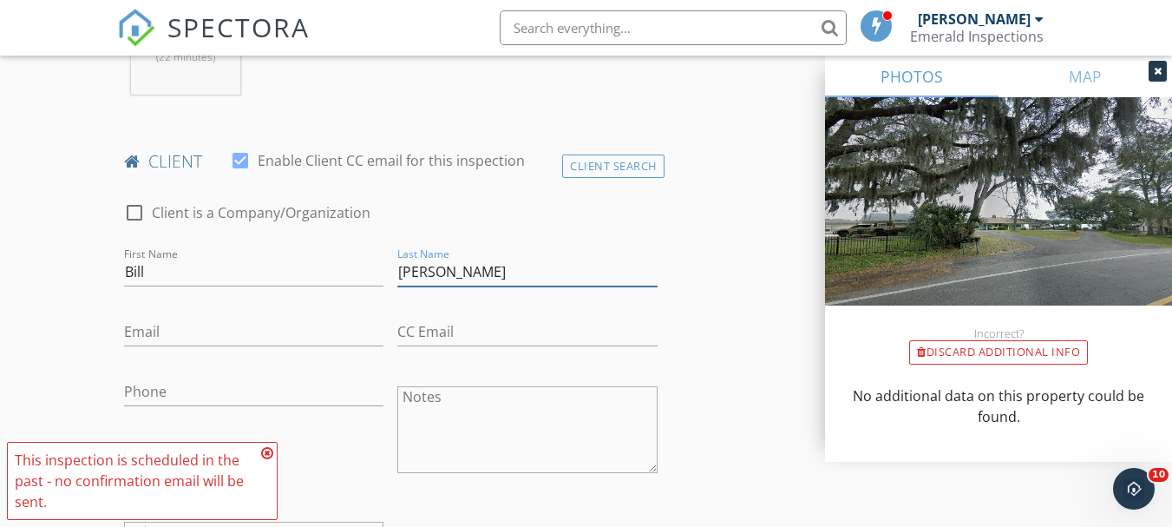
type input "Kerr"
click at [197, 346] on input "Email" at bounding box center [253, 332] width 259 height 29
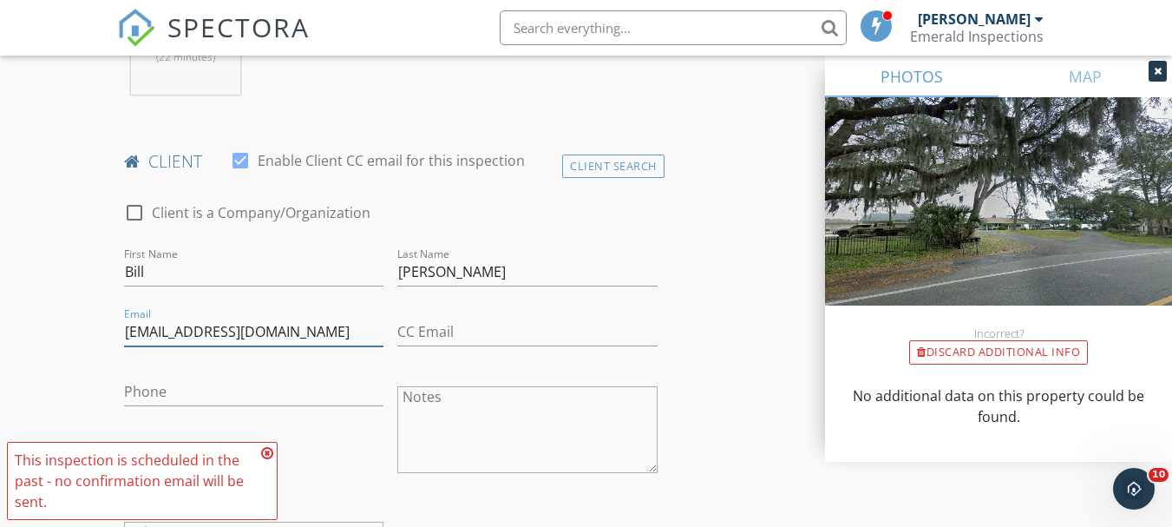
scroll to position [1215, 0]
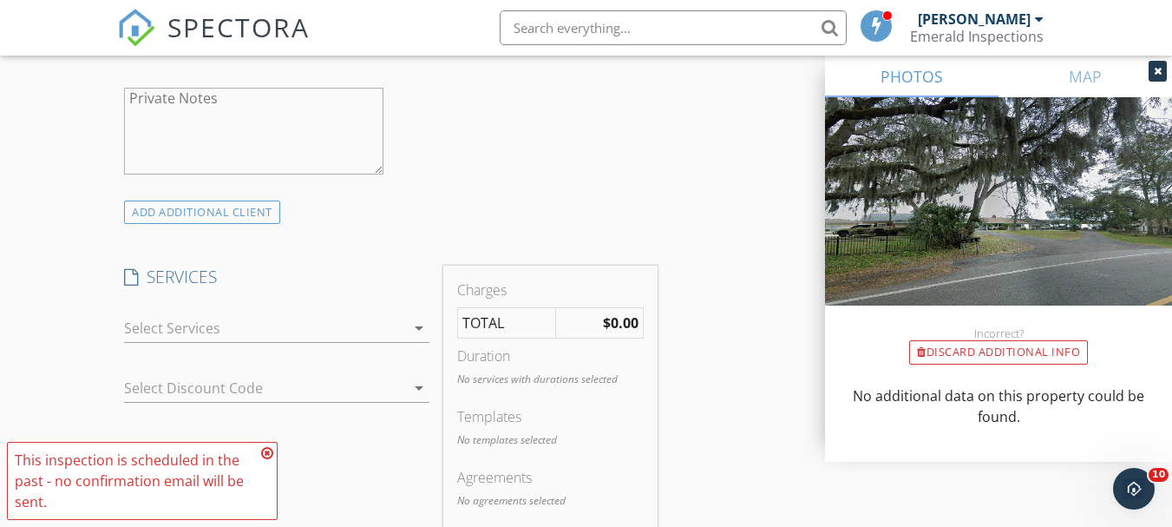
type input "Kerr5445@gmail.com"
click at [395, 342] on div at bounding box center [264, 328] width 281 height 28
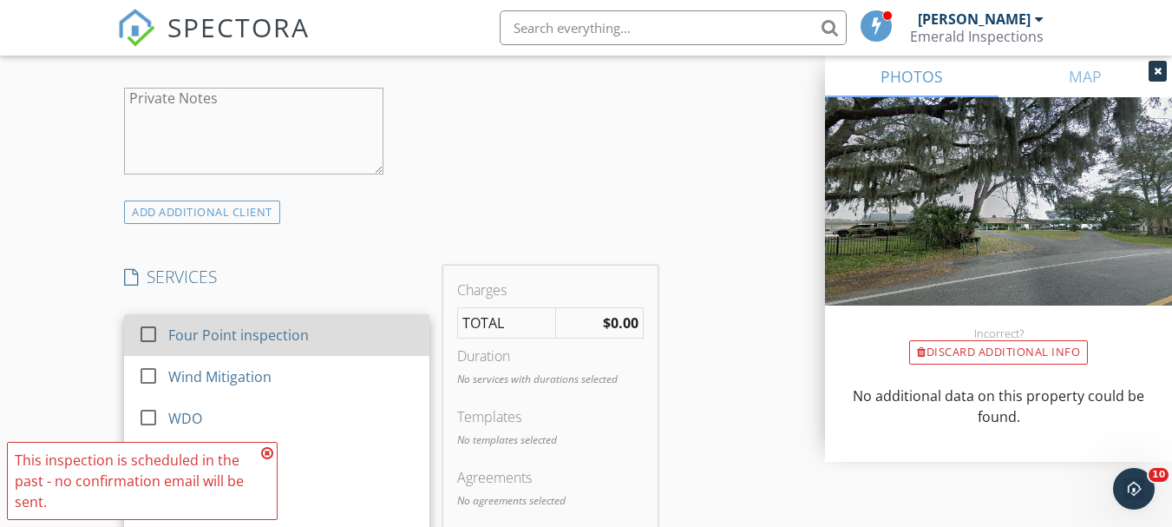
click at [365, 352] on div "Four Point inspection" at bounding box center [291, 335] width 247 height 35
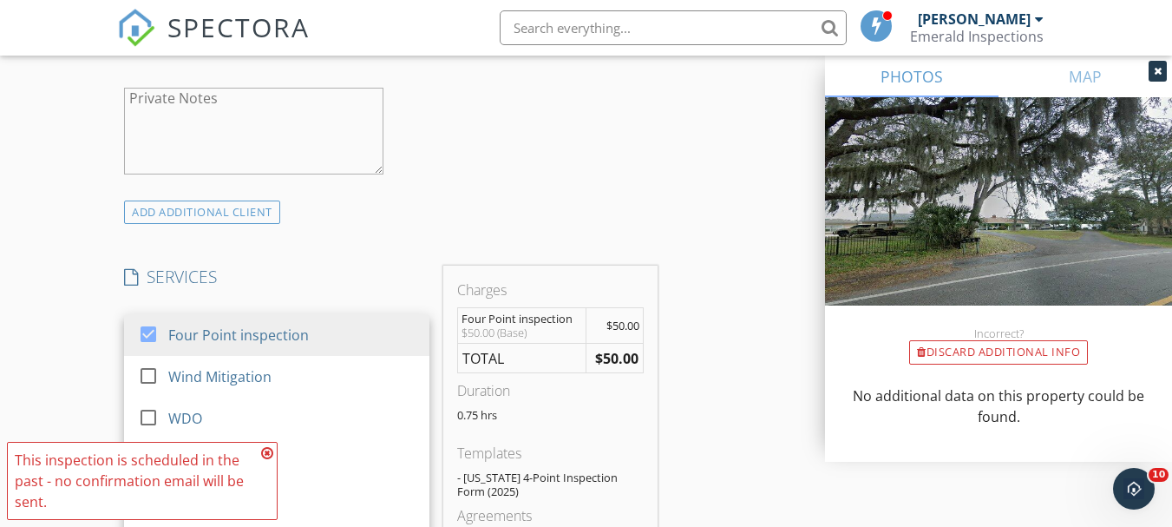
click at [639, 247] on div "INSPECTOR(S) check_box Michael Beasley PRIMARY Michael Beasley arrow_drop_down …" at bounding box center [390, 377] width 547 height 2782
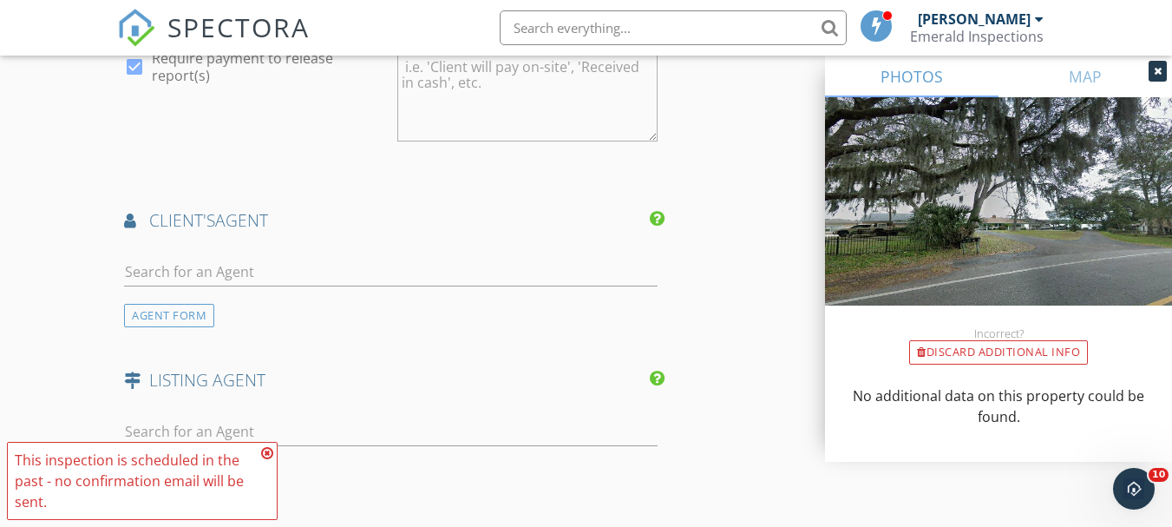
scroll to position [2083, 0]
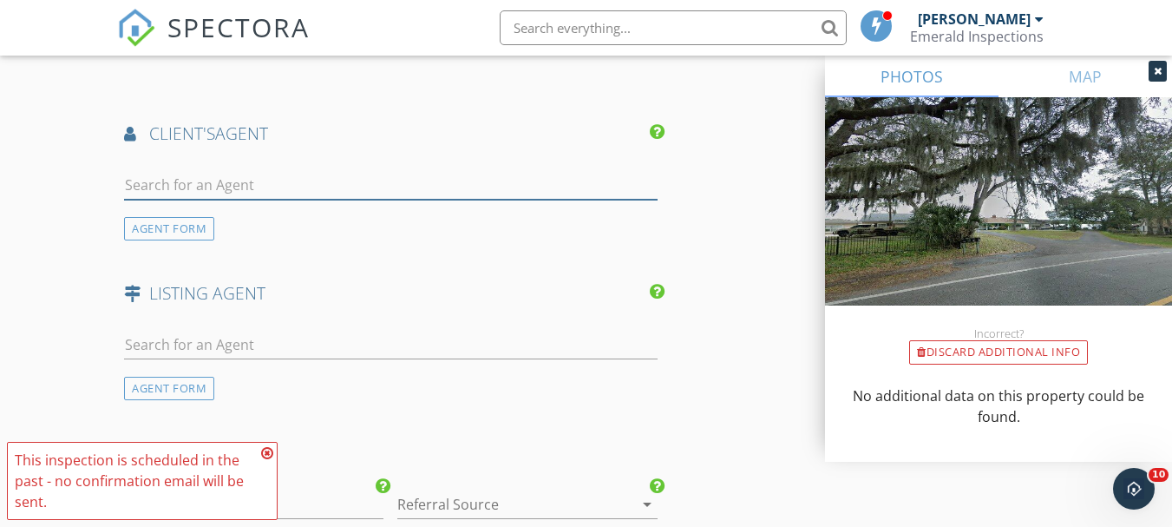
click at [301, 200] on input "text" at bounding box center [390, 185] width 533 height 29
type input "trey"
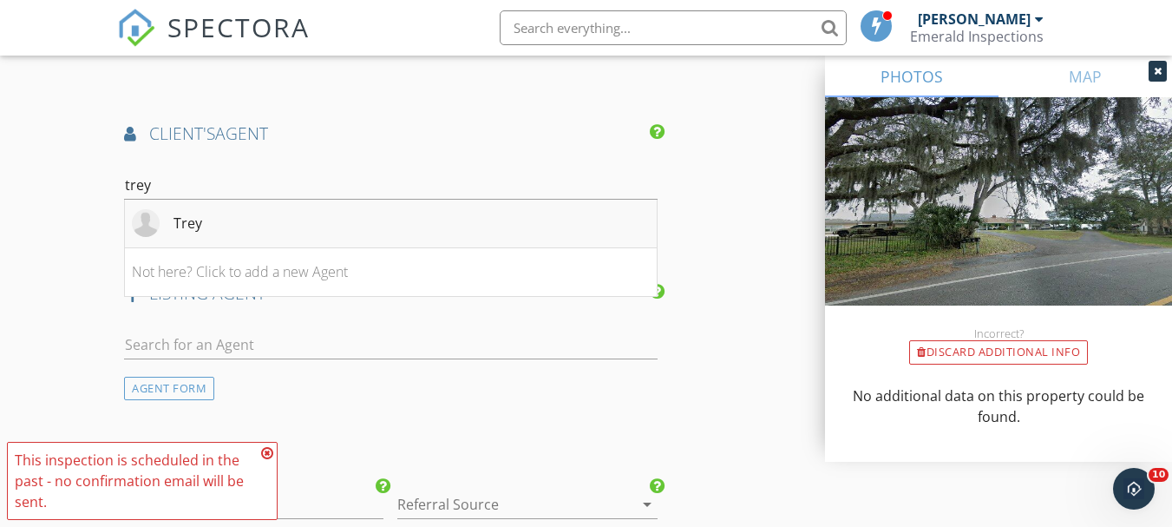
click at [305, 238] on li "Trey" at bounding box center [390, 224] width 531 height 49
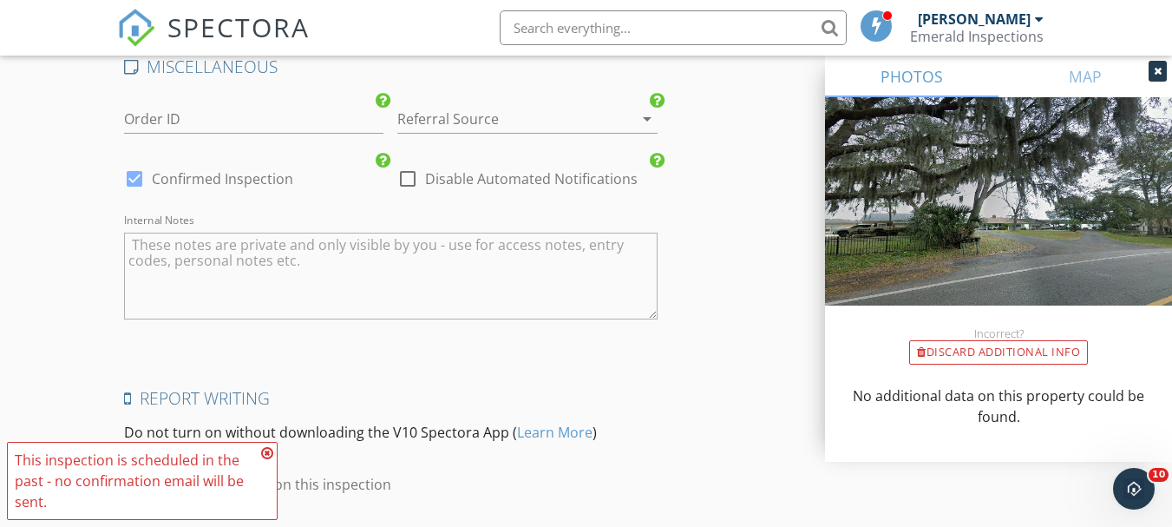
scroll to position [3011, 0]
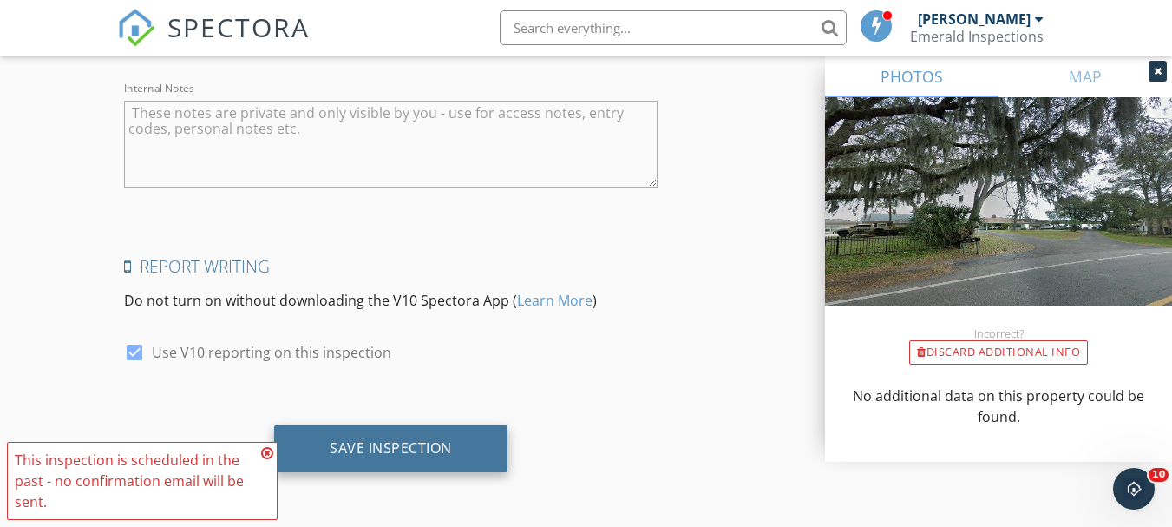
click at [440, 450] on div "Save Inspection" at bounding box center [391, 447] width 122 height 17
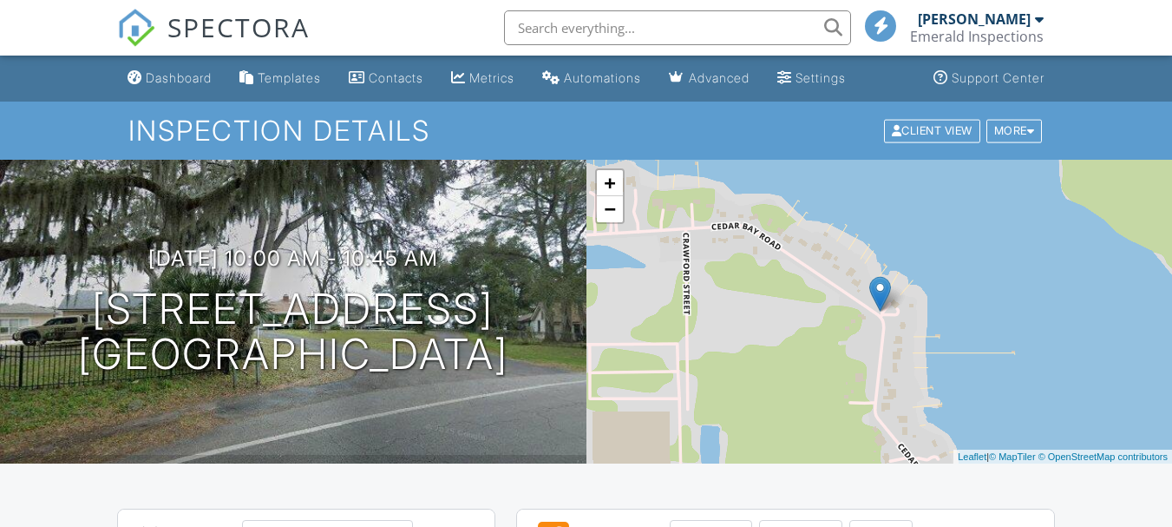
click at [152, 70] on div "Dashboard" at bounding box center [179, 77] width 66 height 15
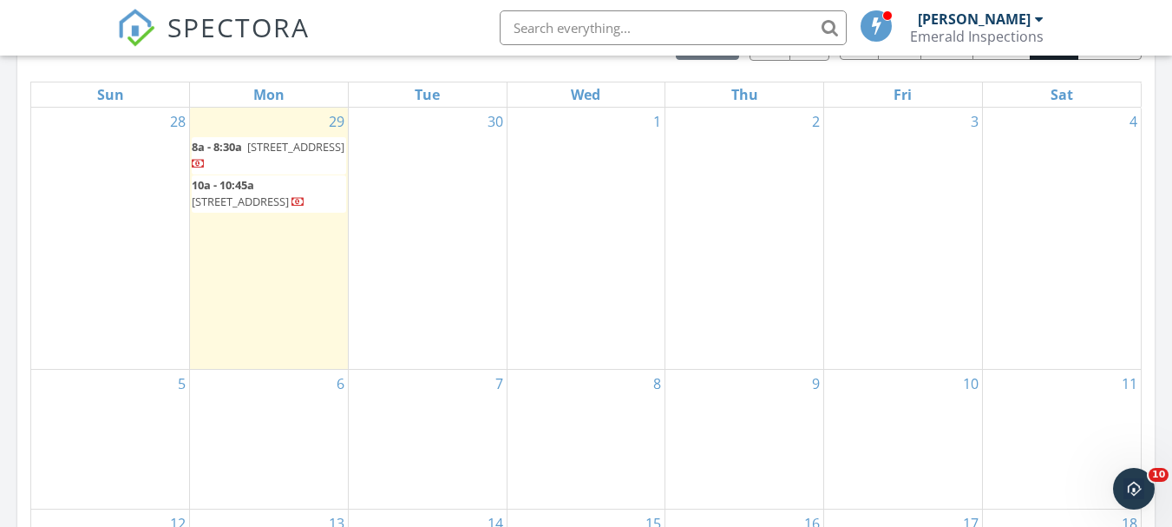
scroll to position [694, 0]
